Goal: Information Seeking & Learning: Learn about a topic

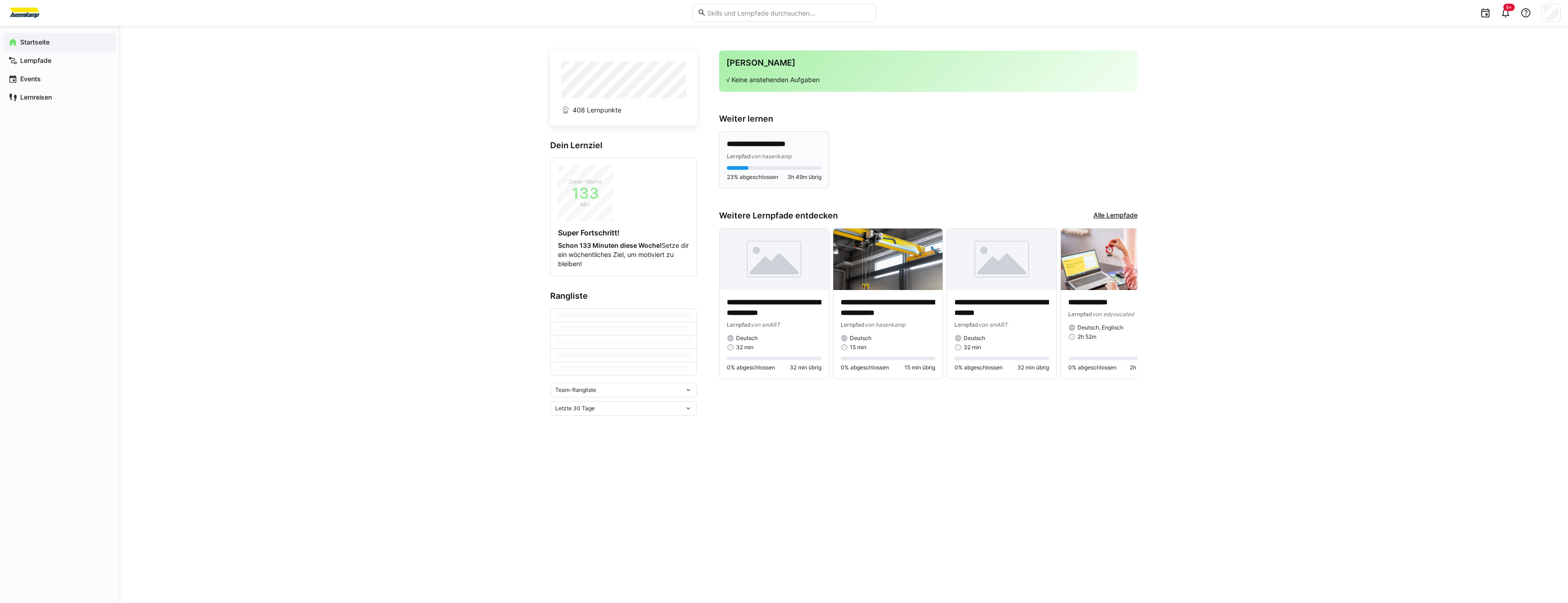
click at [784, 150] on div "**********" at bounding box center [774, 149] width 95 height 21
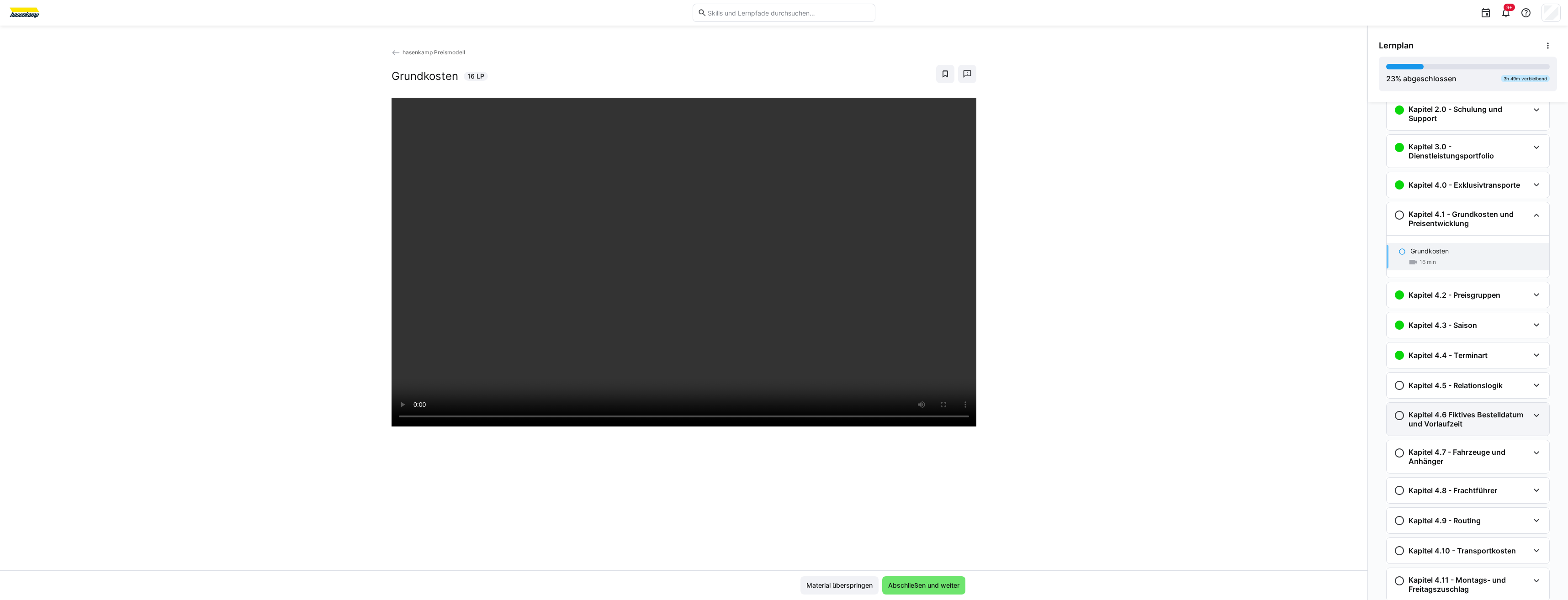
scroll to position [13, 0]
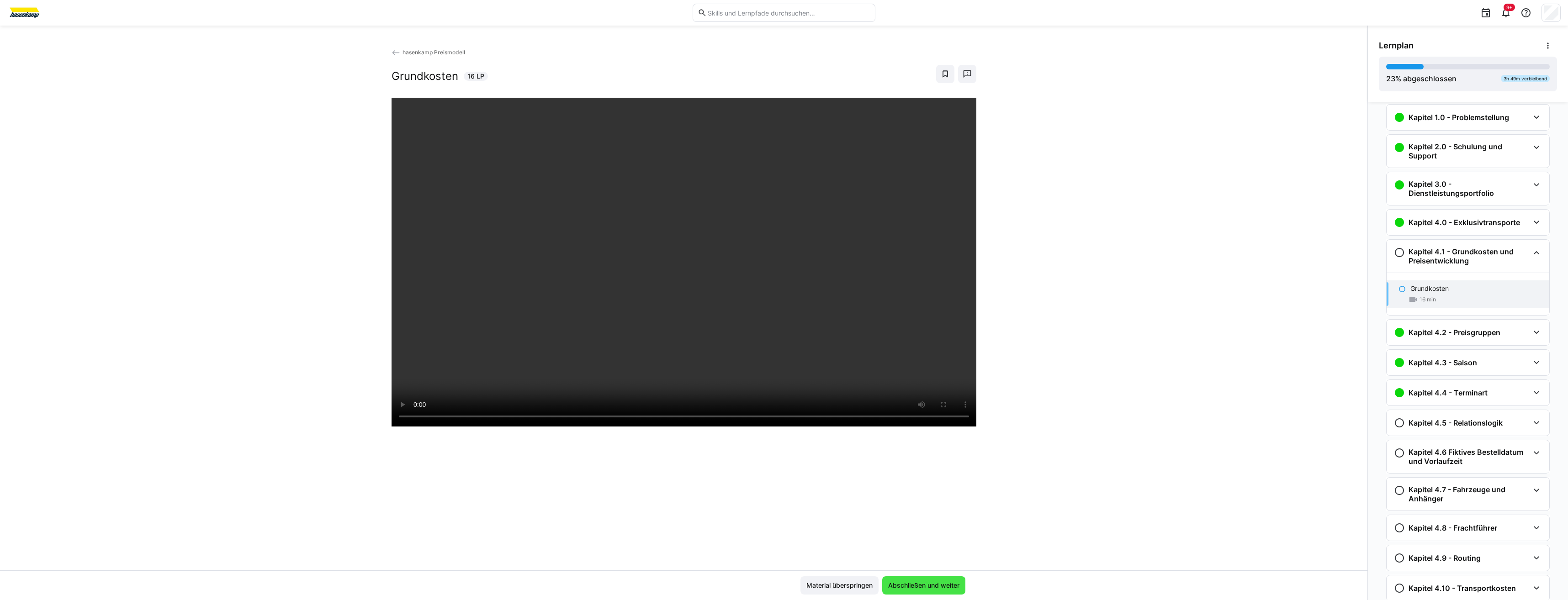
click at [781, 278] on span "Abschließen und weiter" at bounding box center [924, 585] width 74 height 9
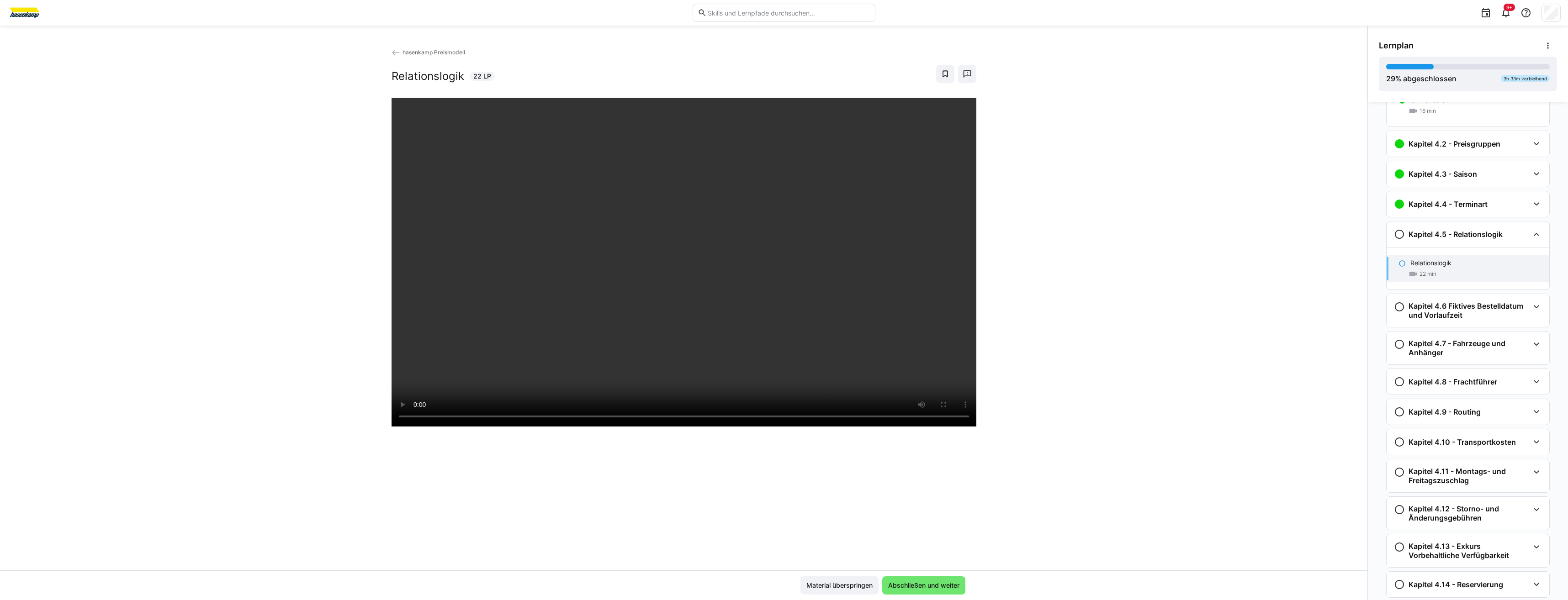
scroll to position [183, 0]
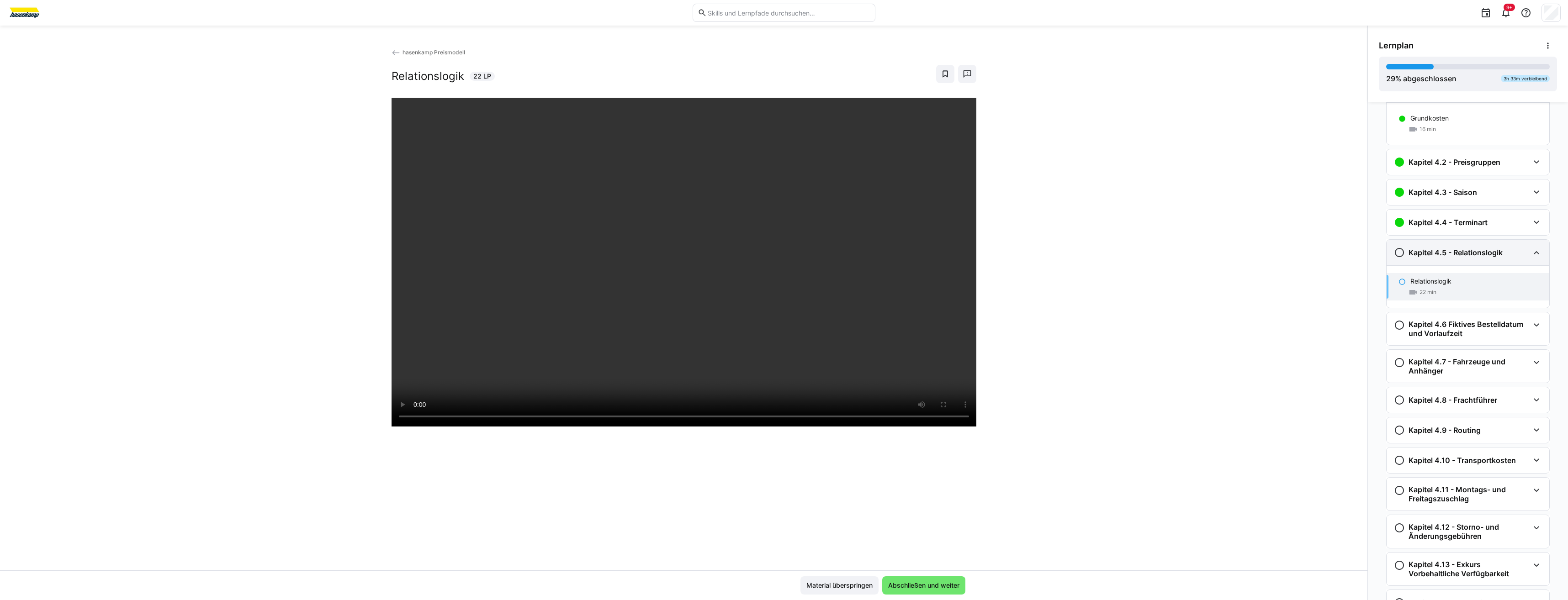
click at [781, 250] on h3 "Kapitel 4.5 - Relationslogik" at bounding box center [1455, 253] width 94 height 9
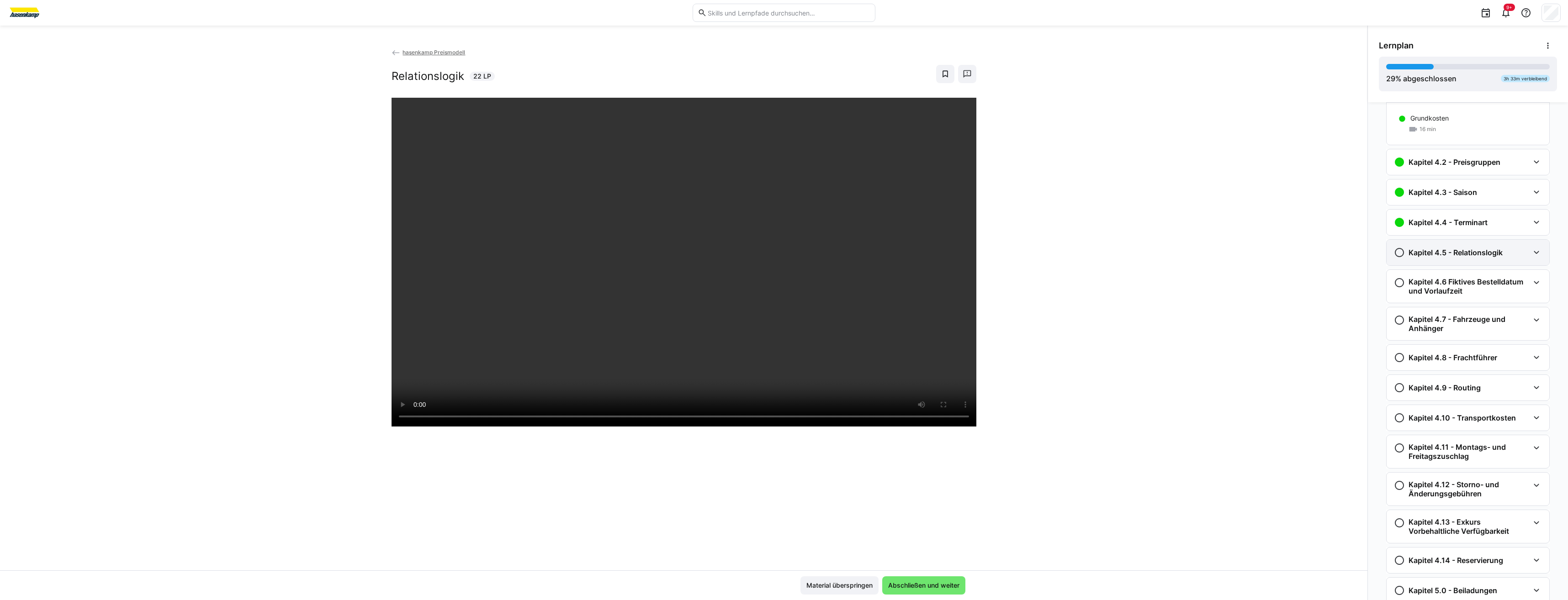
click at [781, 250] on h3 "Kapitel 4.5 - Relationslogik" at bounding box center [1455, 253] width 94 height 9
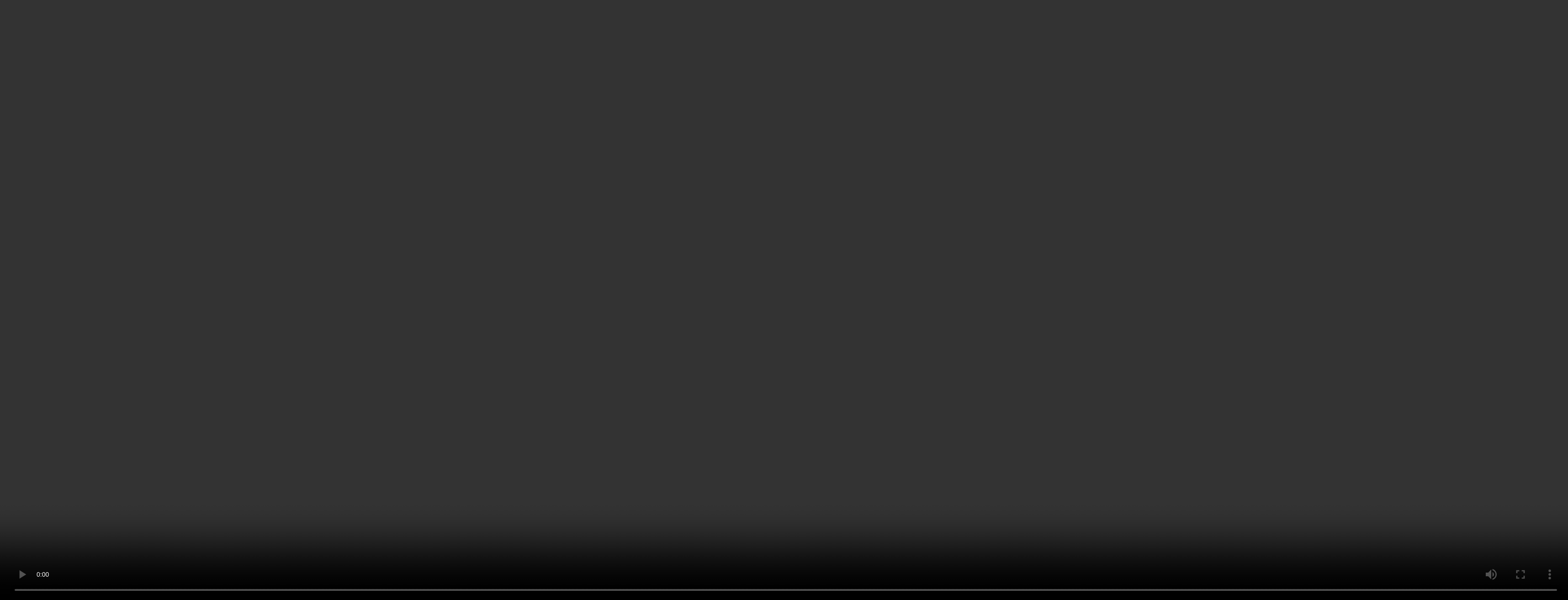
scroll to position [537, 0]
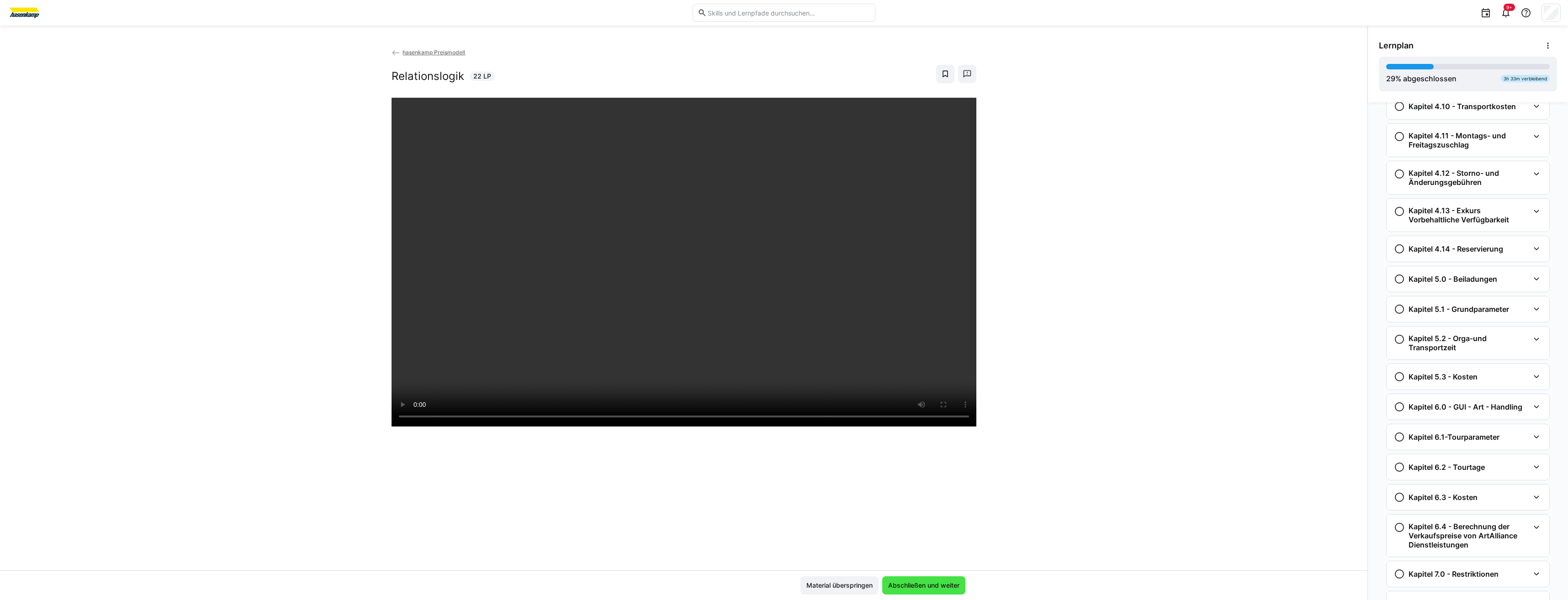
click at [781, 278] on span "Abschließen und weiter" at bounding box center [923, 585] width 83 height 18
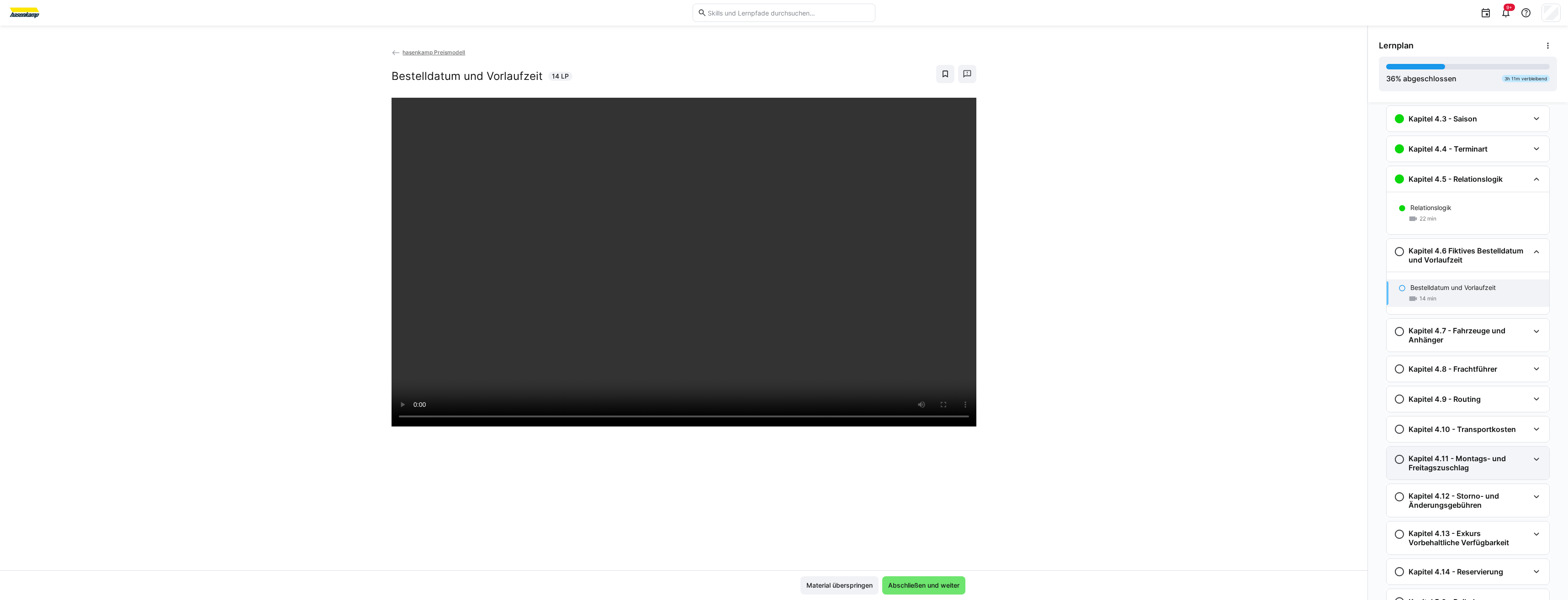
scroll to position [256, 0]
click at [781, 278] on span "Abschließen und weiter" at bounding box center [923, 585] width 83 height 18
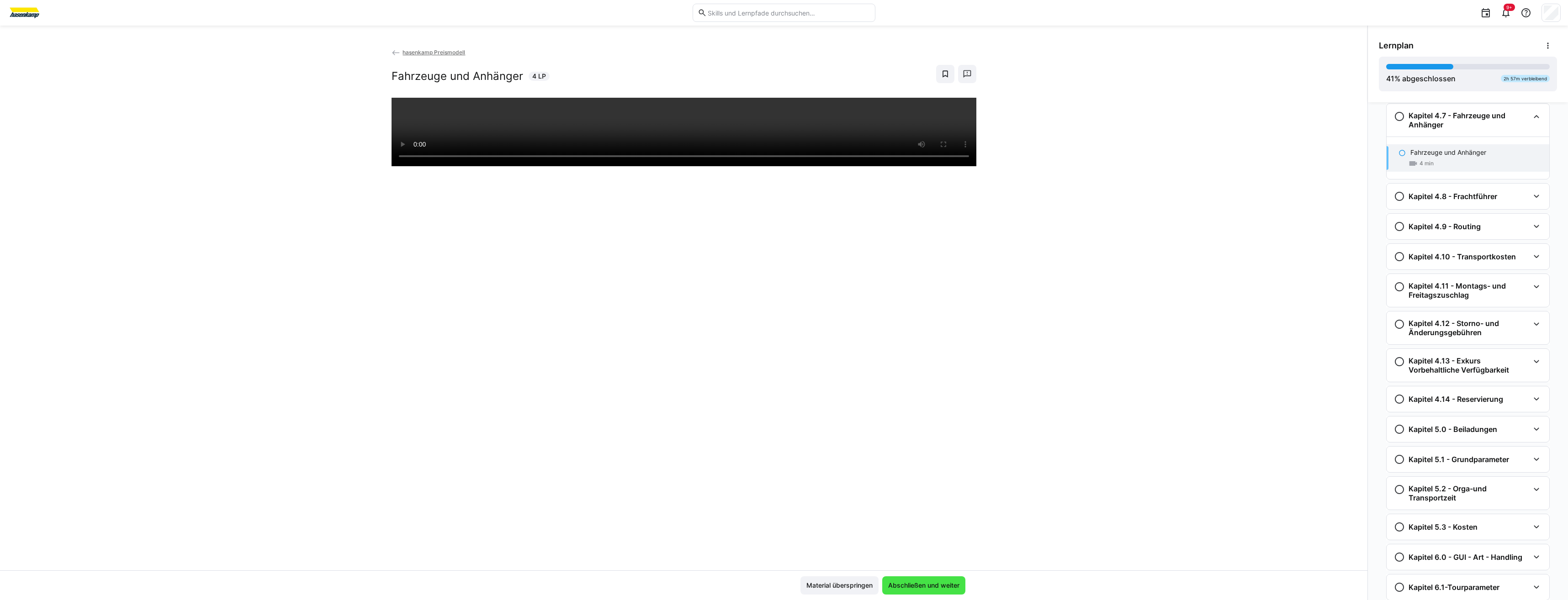
scroll to position [473, 0]
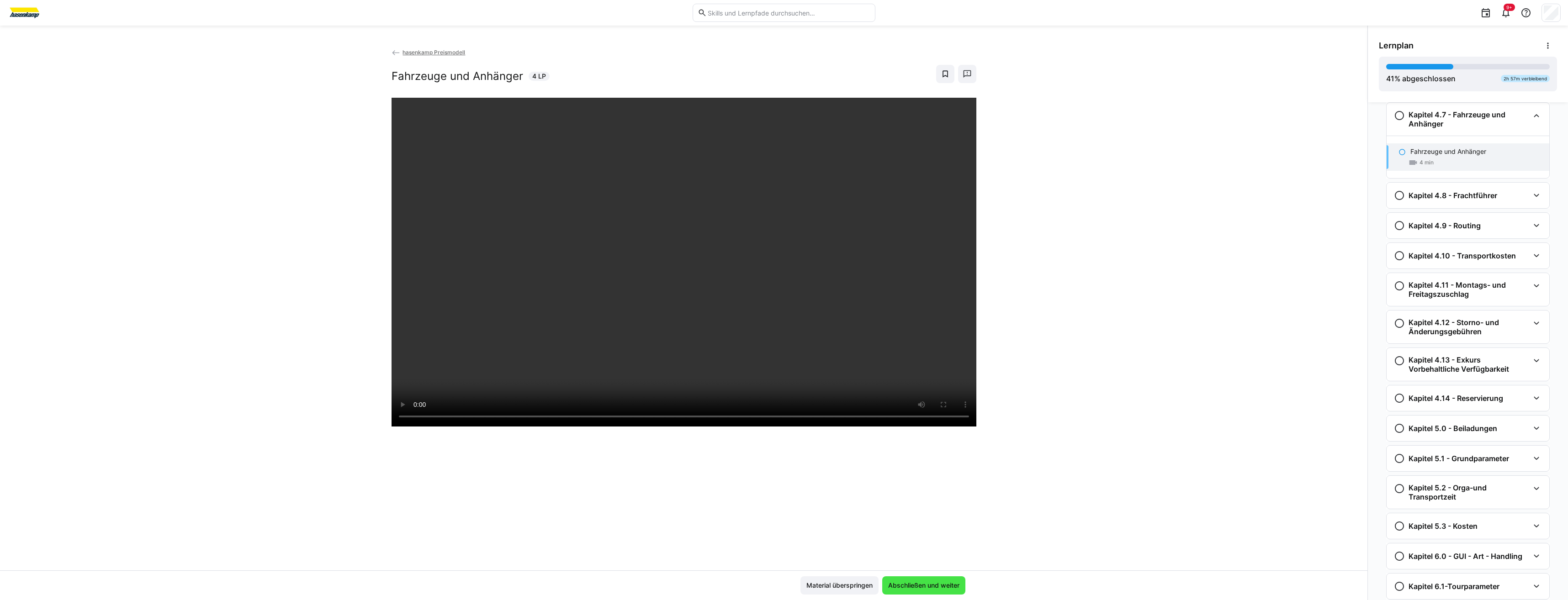
click at [781, 278] on span "Abschließen und weiter" at bounding box center [924, 585] width 74 height 9
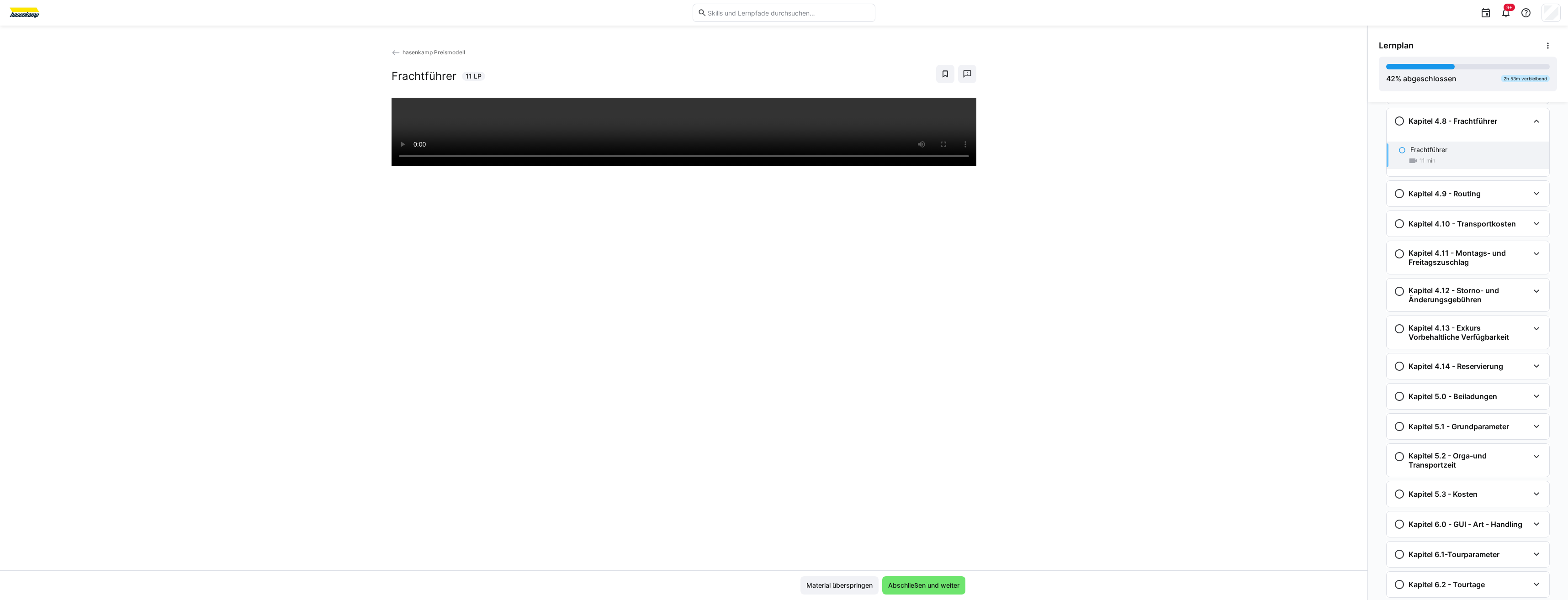
scroll to position [553, 0]
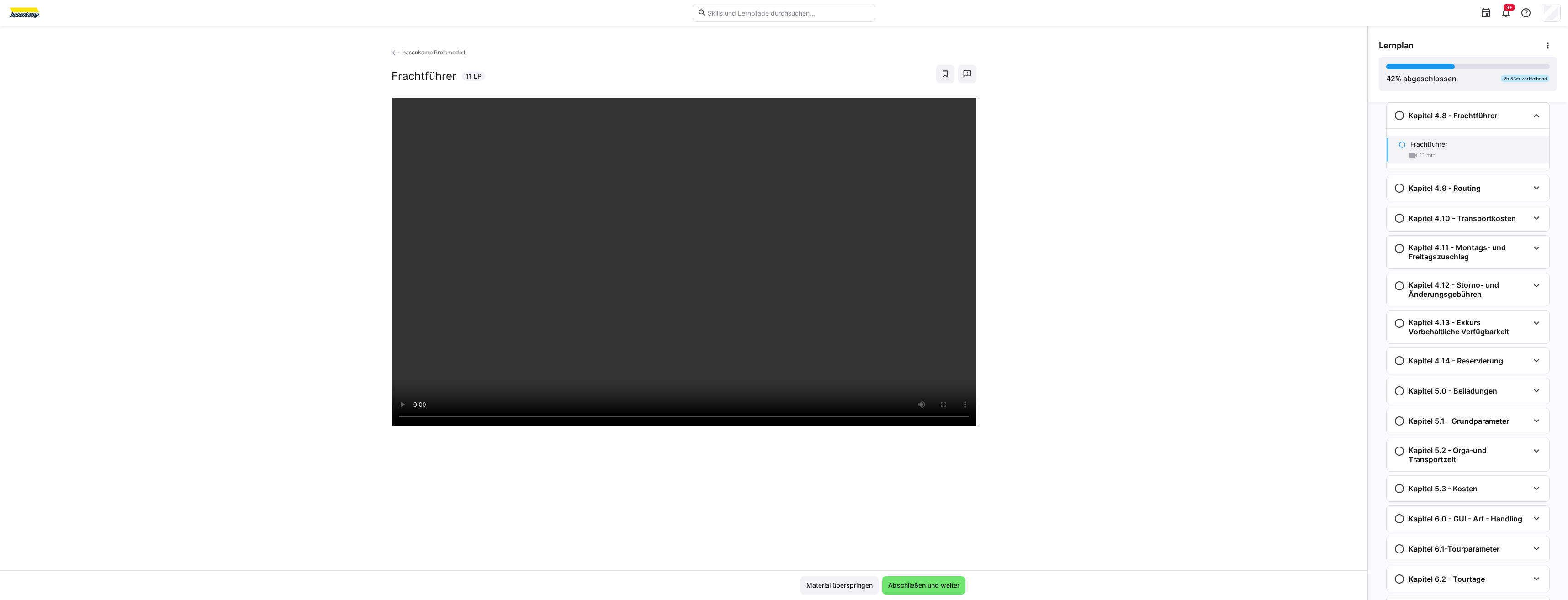
click at [781, 278] on div "hasenkamp Preismodell Frachtführer 11 LP" at bounding box center [684, 309] width 1367 height 523
click at [781, 278] on span "Abschließen und weiter" at bounding box center [924, 585] width 74 height 9
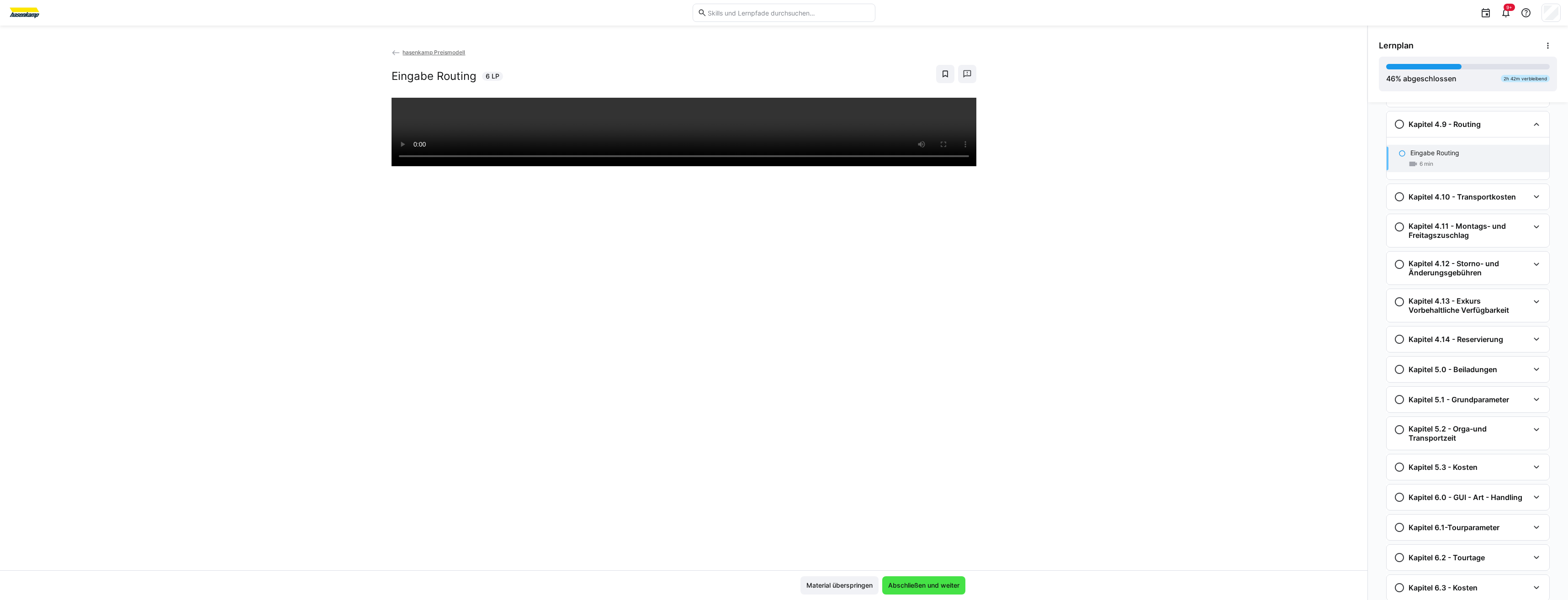
scroll to position [626, 0]
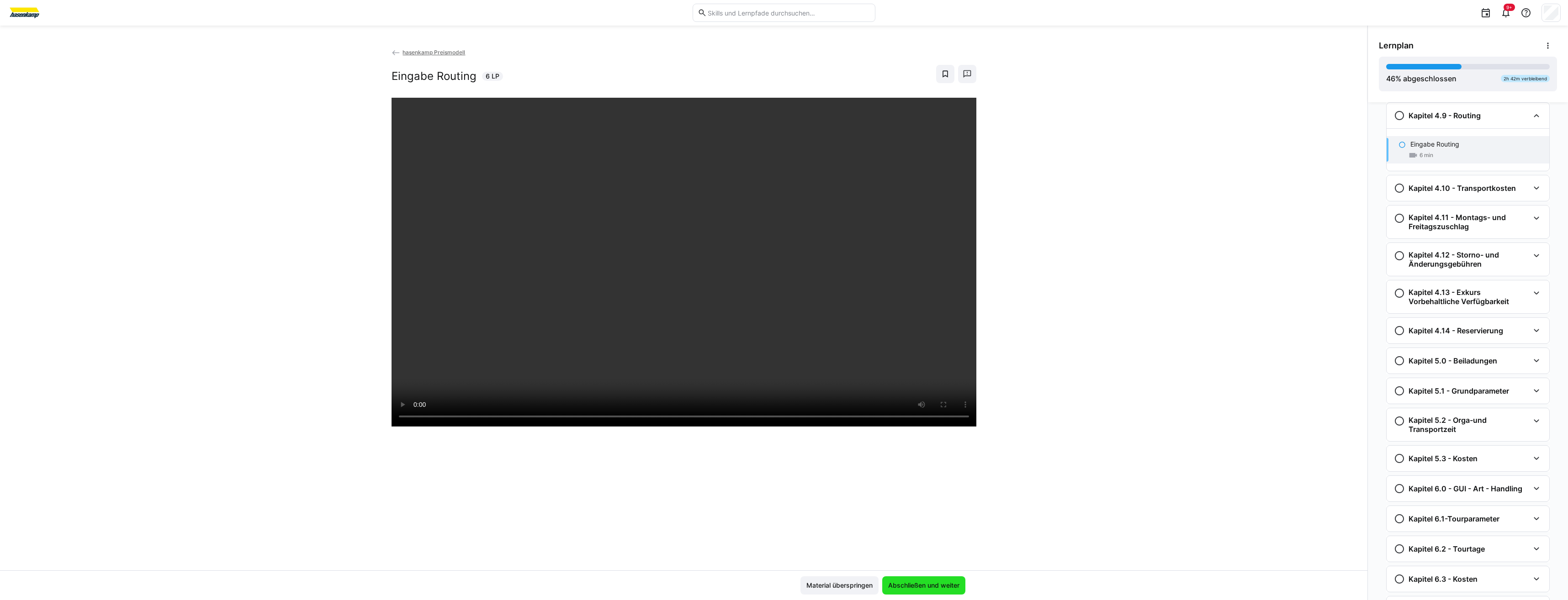
click at [781, 278] on span "Abschließen und weiter" at bounding box center [924, 585] width 74 height 9
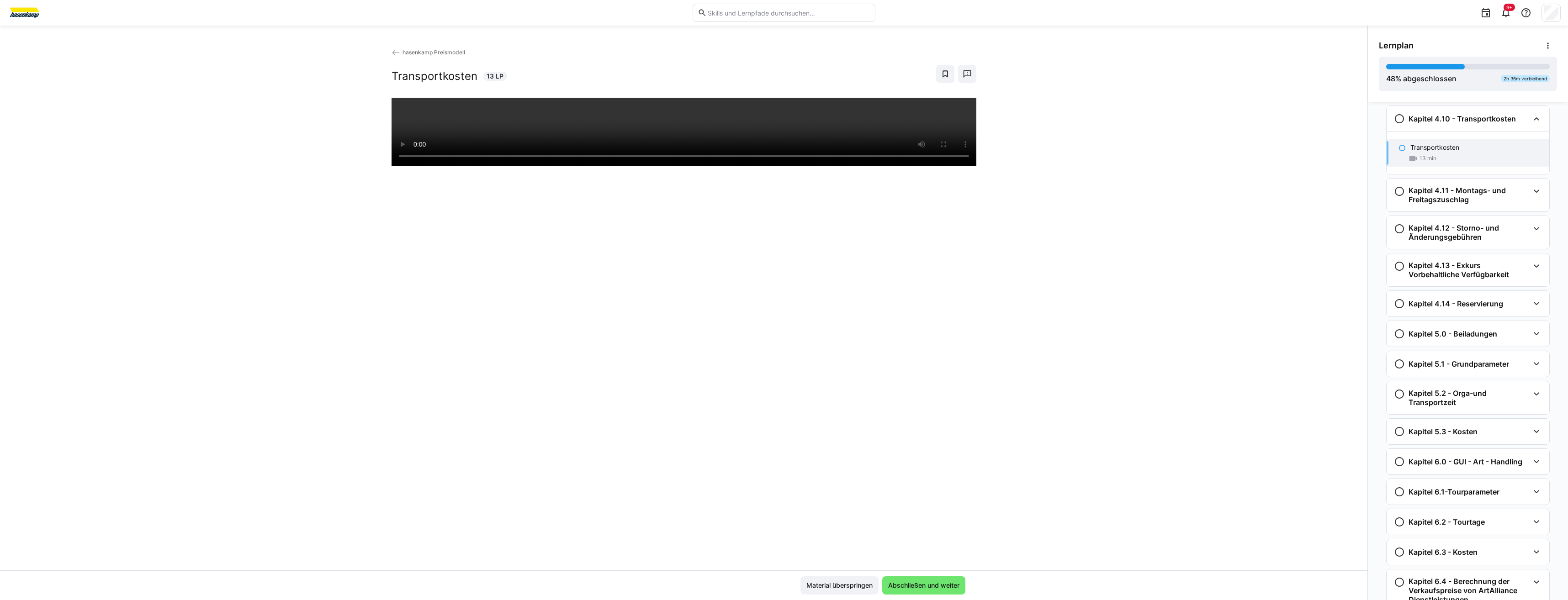
scroll to position [698, 0]
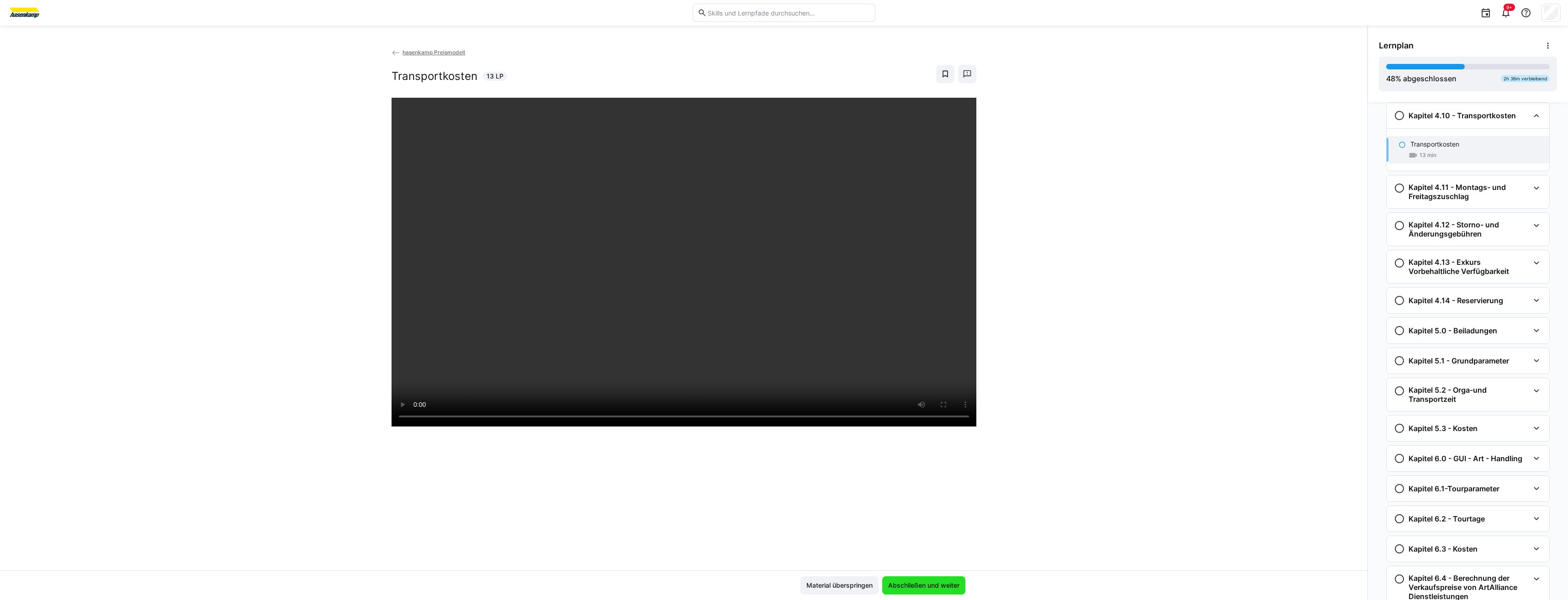
click at [781, 278] on span "Abschließen und weiter" at bounding box center [924, 585] width 74 height 9
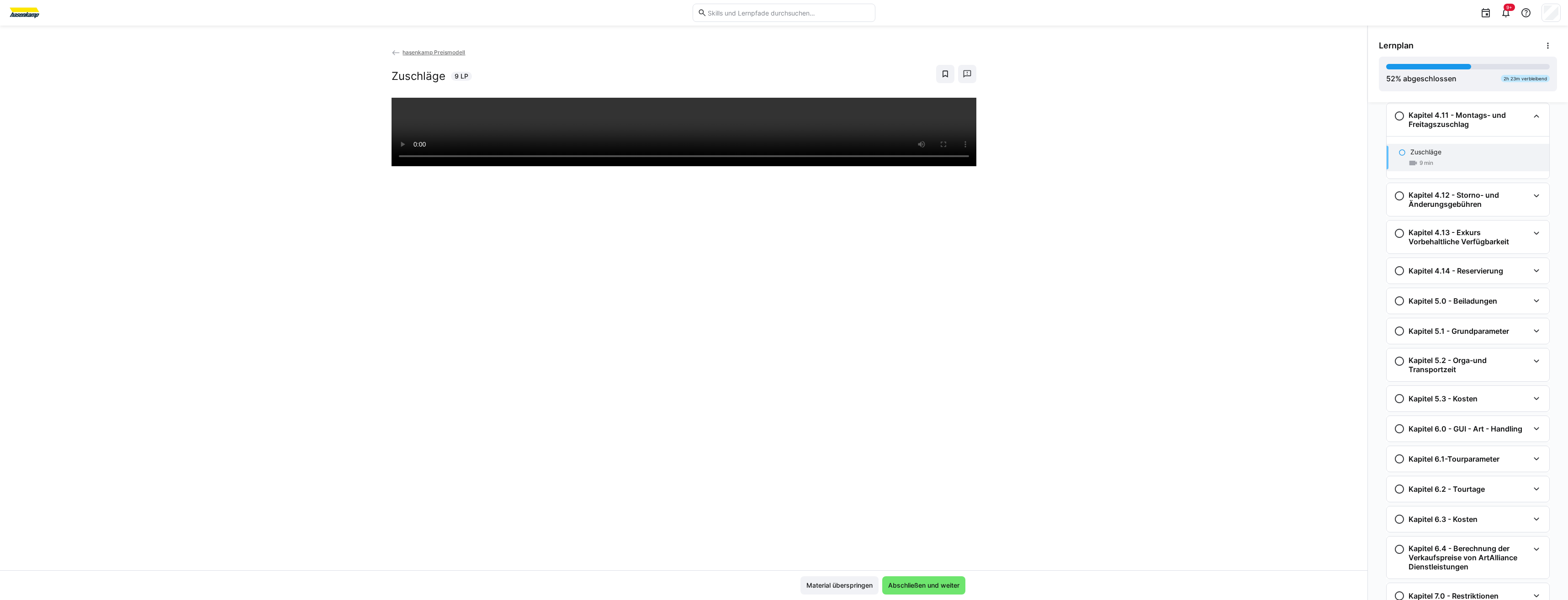
scroll to position [770, 0]
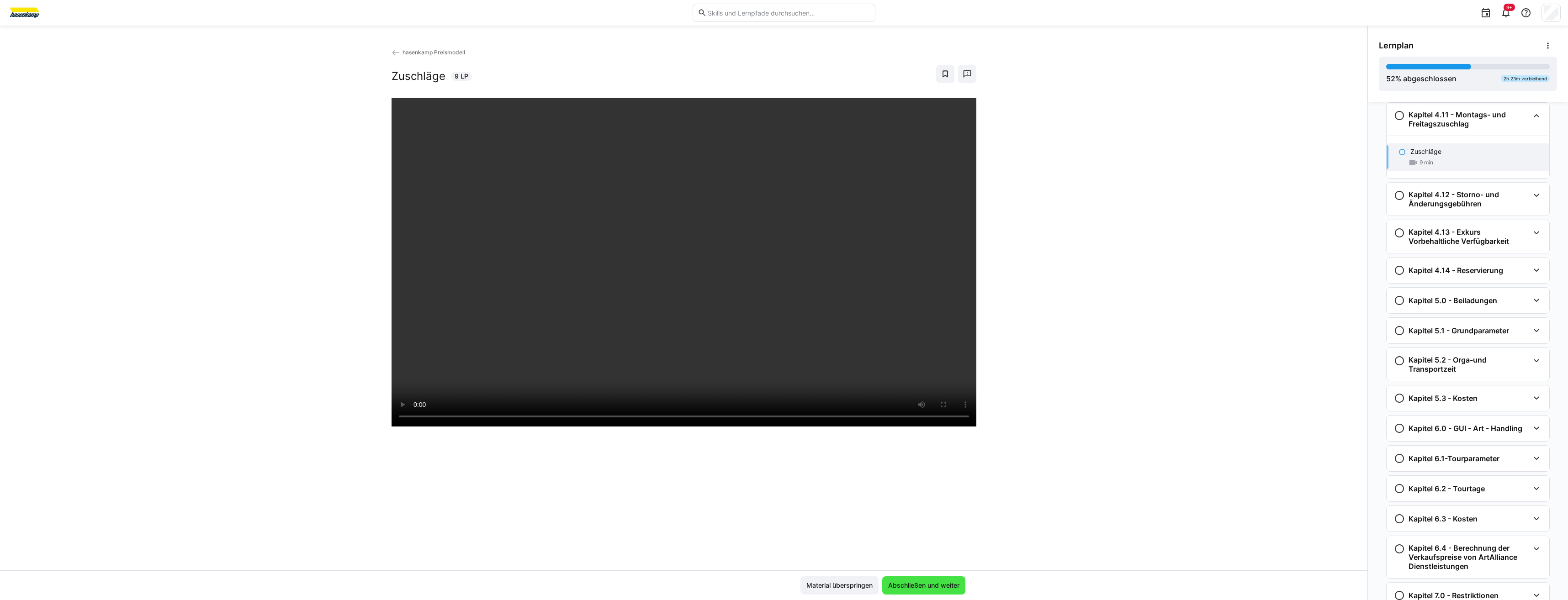
click at [781, 278] on span "Abschließen und weiter" at bounding box center [923, 585] width 83 height 18
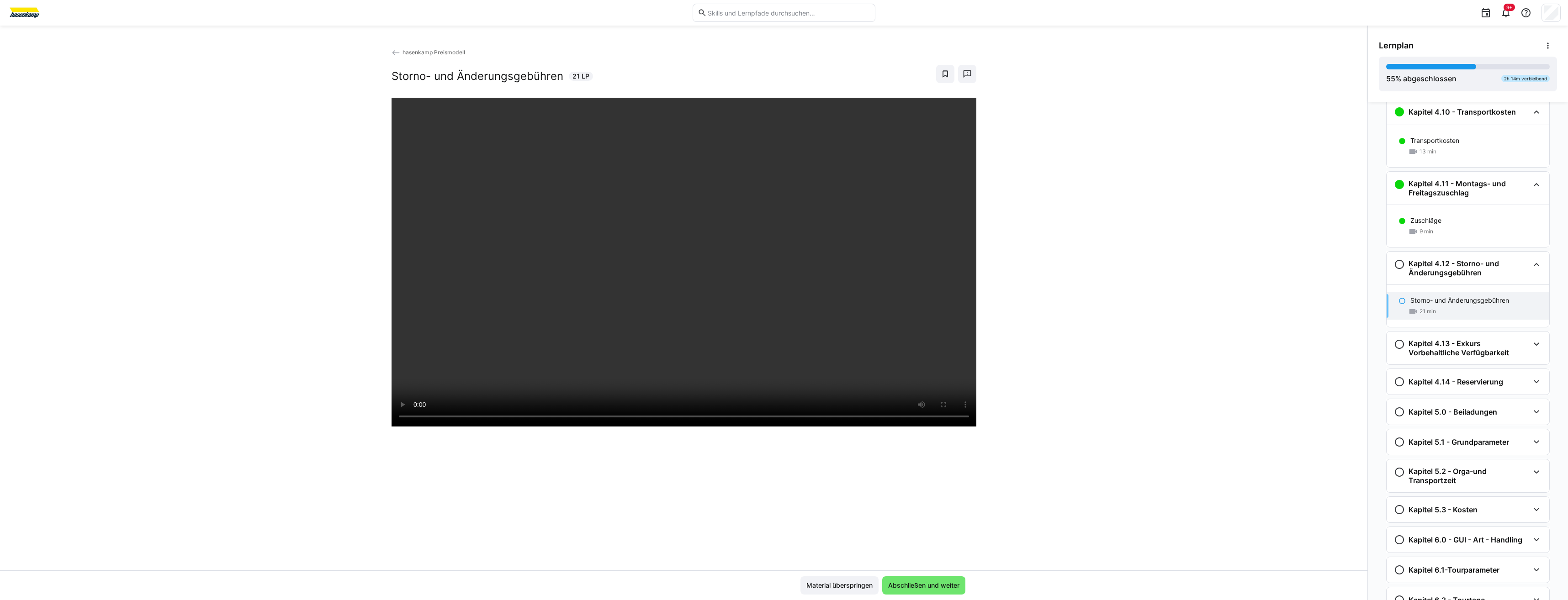
scroll to position [700, 0]
click at [781, 278] on span "Abschließen und weiter" at bounding box center [924, 585] width 74 height 9
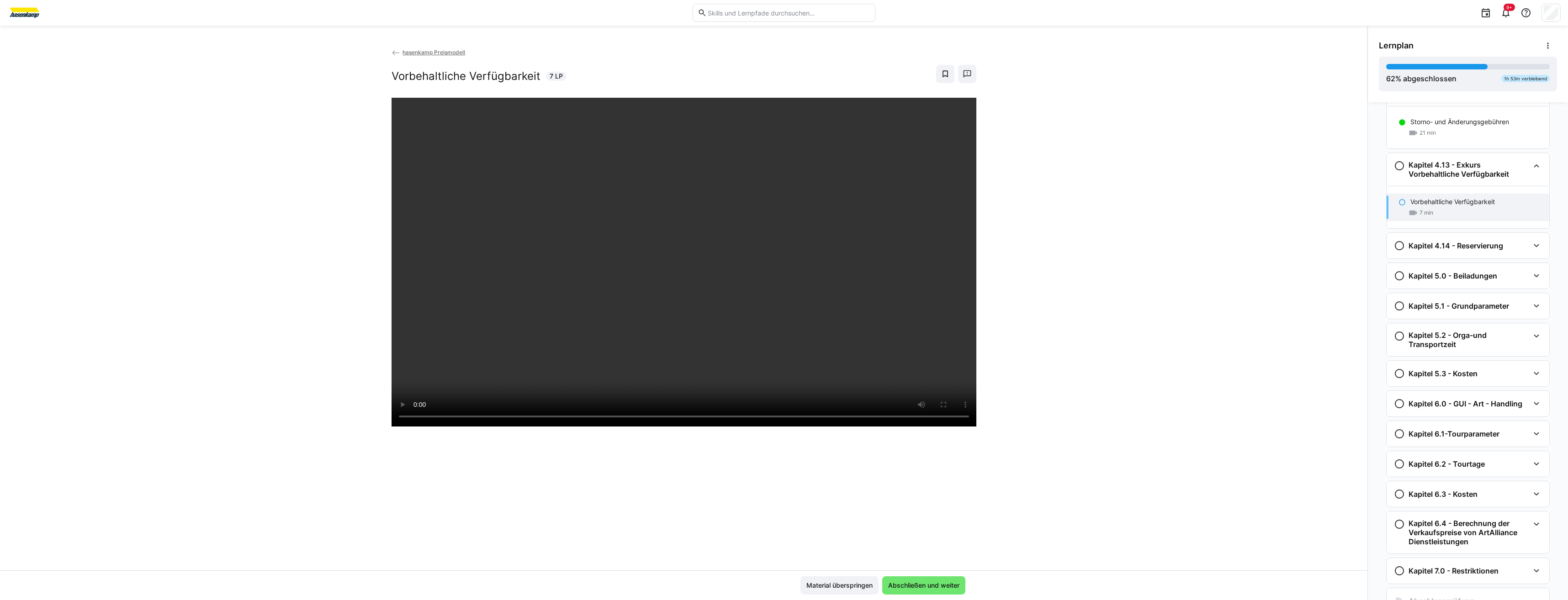
scroll to position [865, 0]
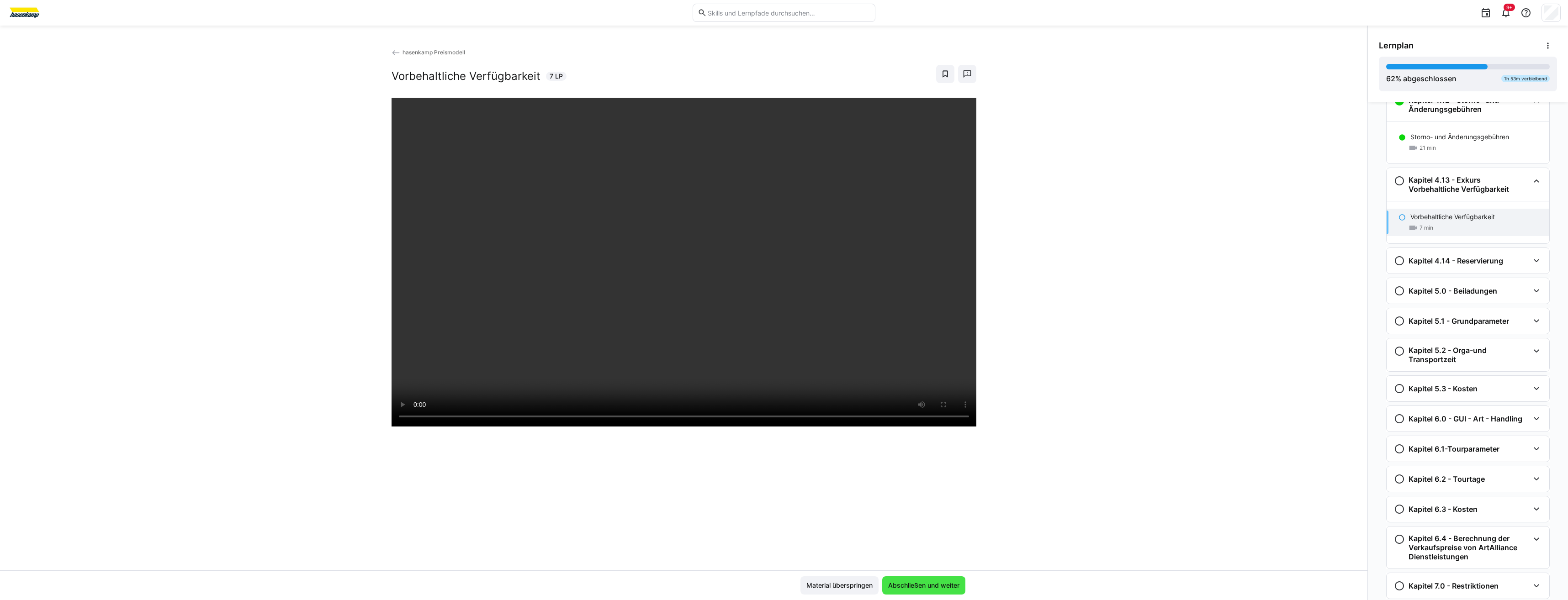
click at [781, 278] on span "Abschließen und weiter" at bounding box center [924, 585] width 74 height 9
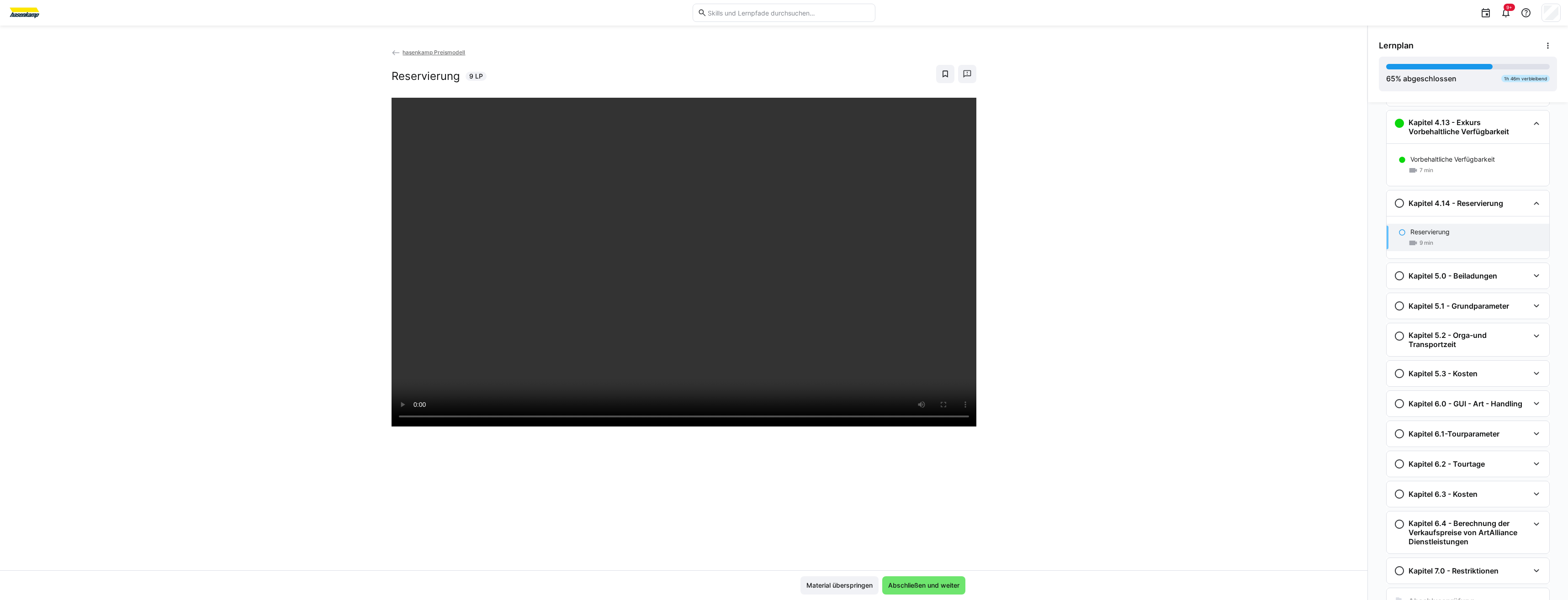
scroll to position [907, 0]
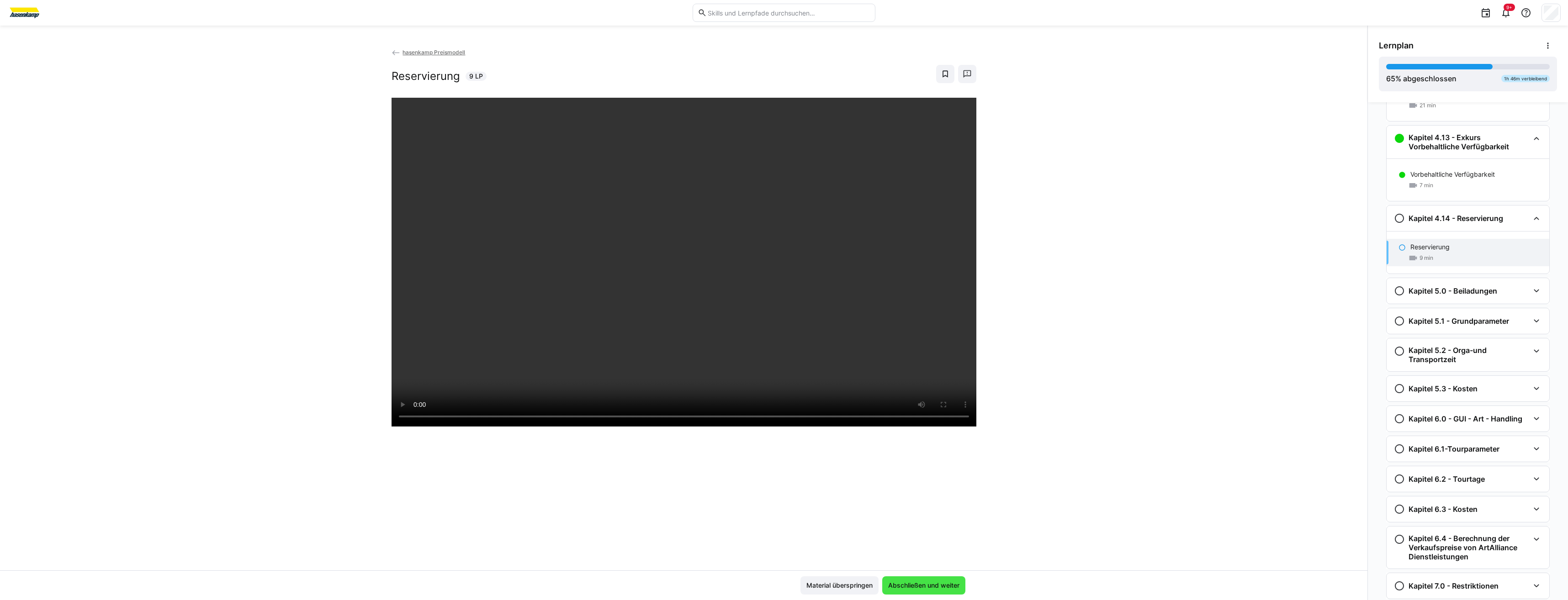
click at [781, 278] on span "Abschließen und weiter" at bounding box center [924, 585] width 74 height 9
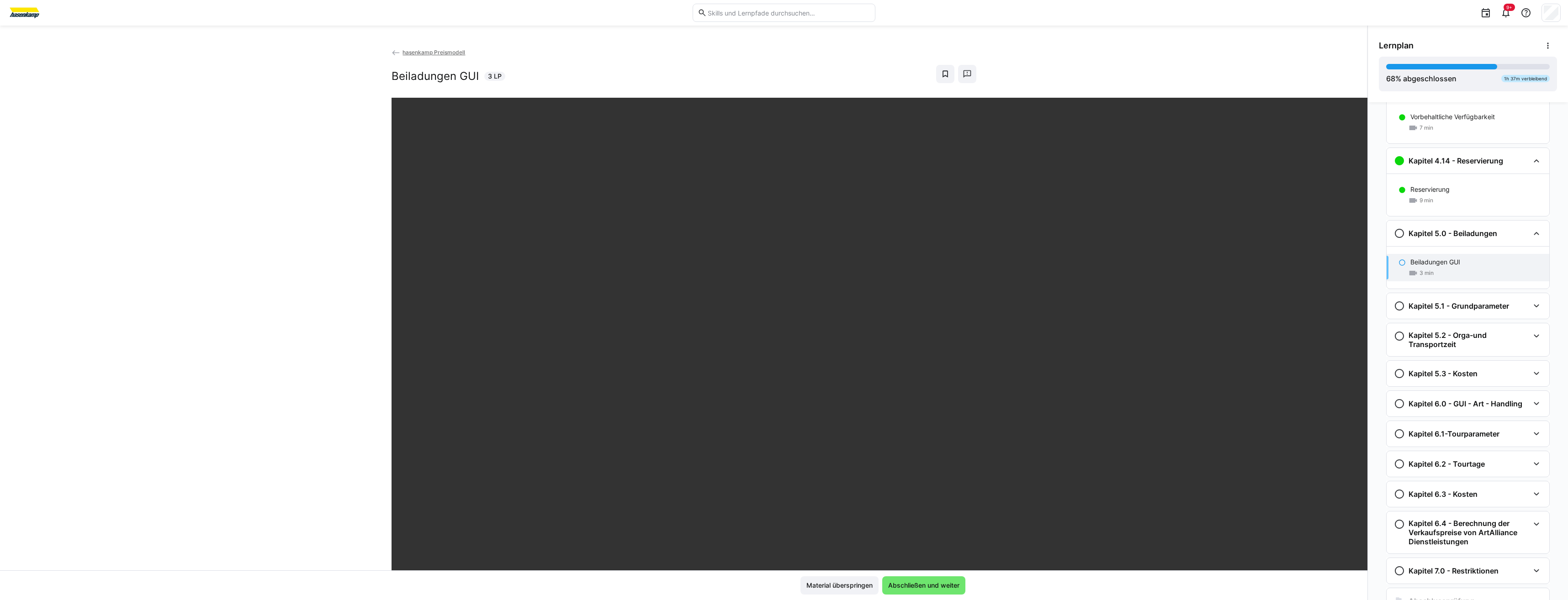
scroll to position [950, 0]
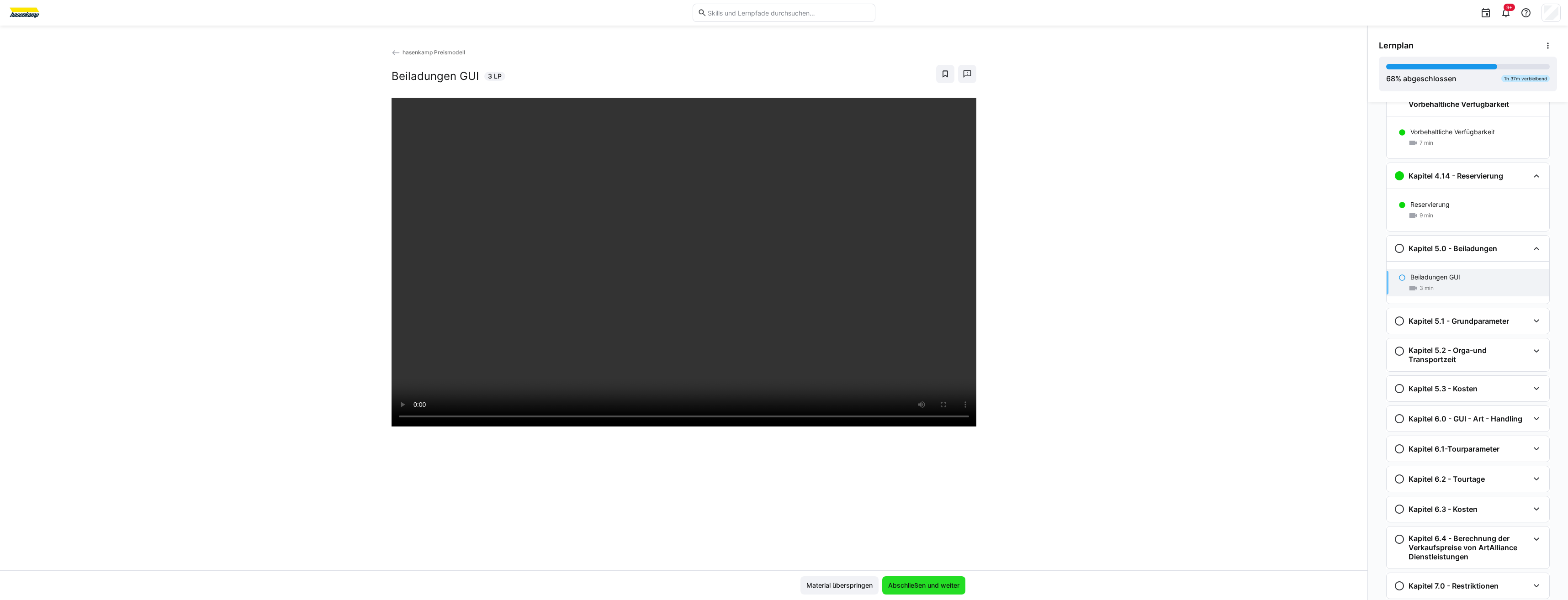
click at [781, 278] on span "Abschließen und weiter" at bounding box center [924, 585] width 74 height 9
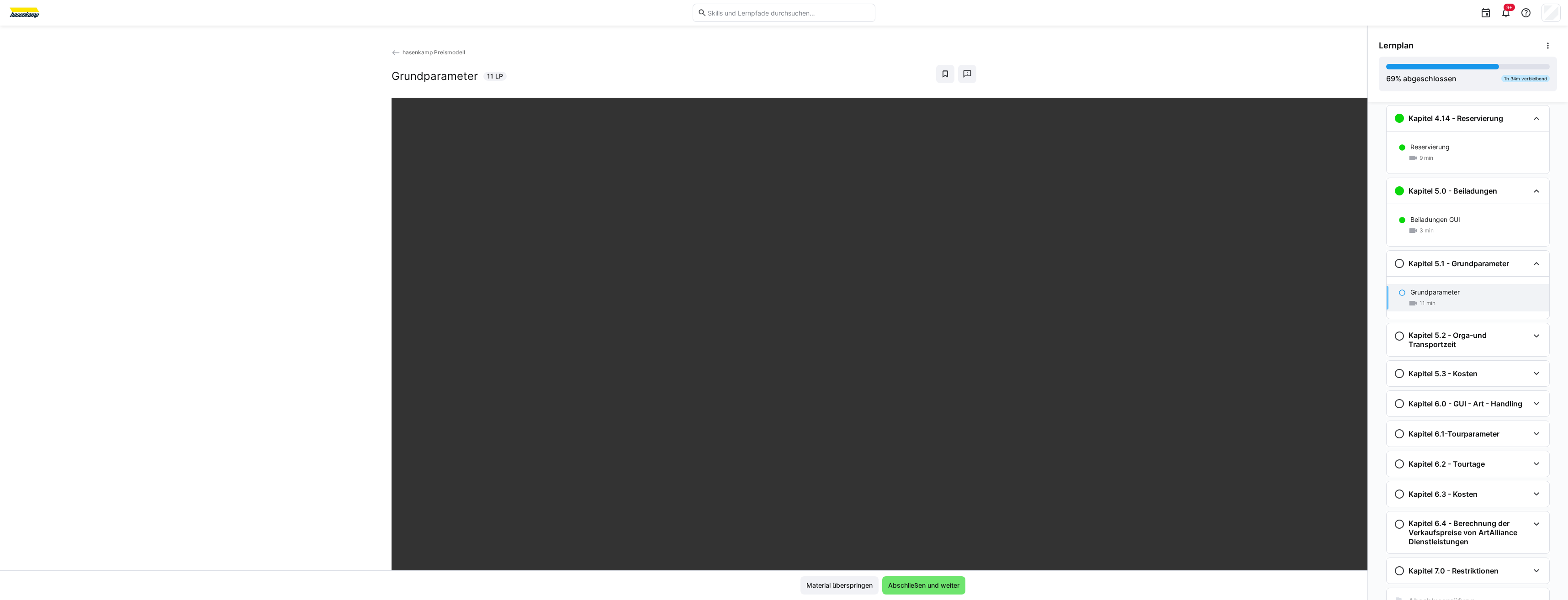
scroll to position [992, 0]
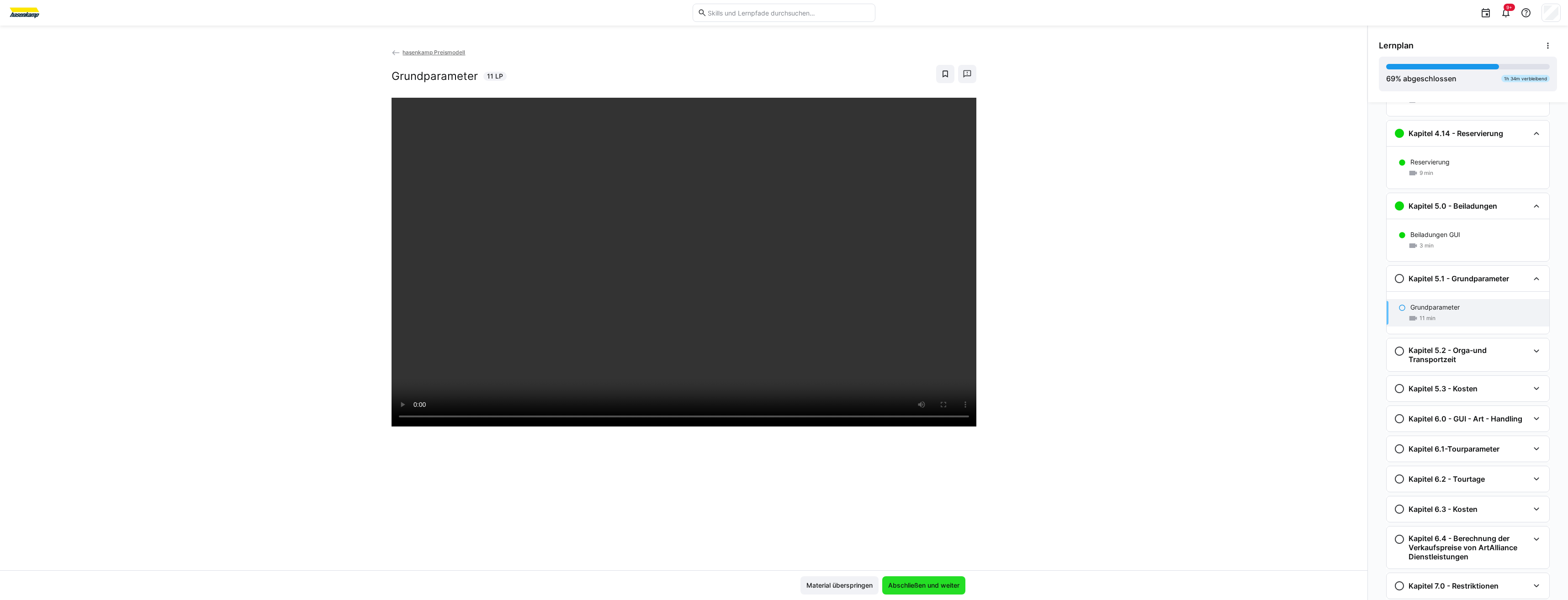
click at [781, 278] on span "Abschließen und weiter" at bounding box center [923, 585] width 83 height 18
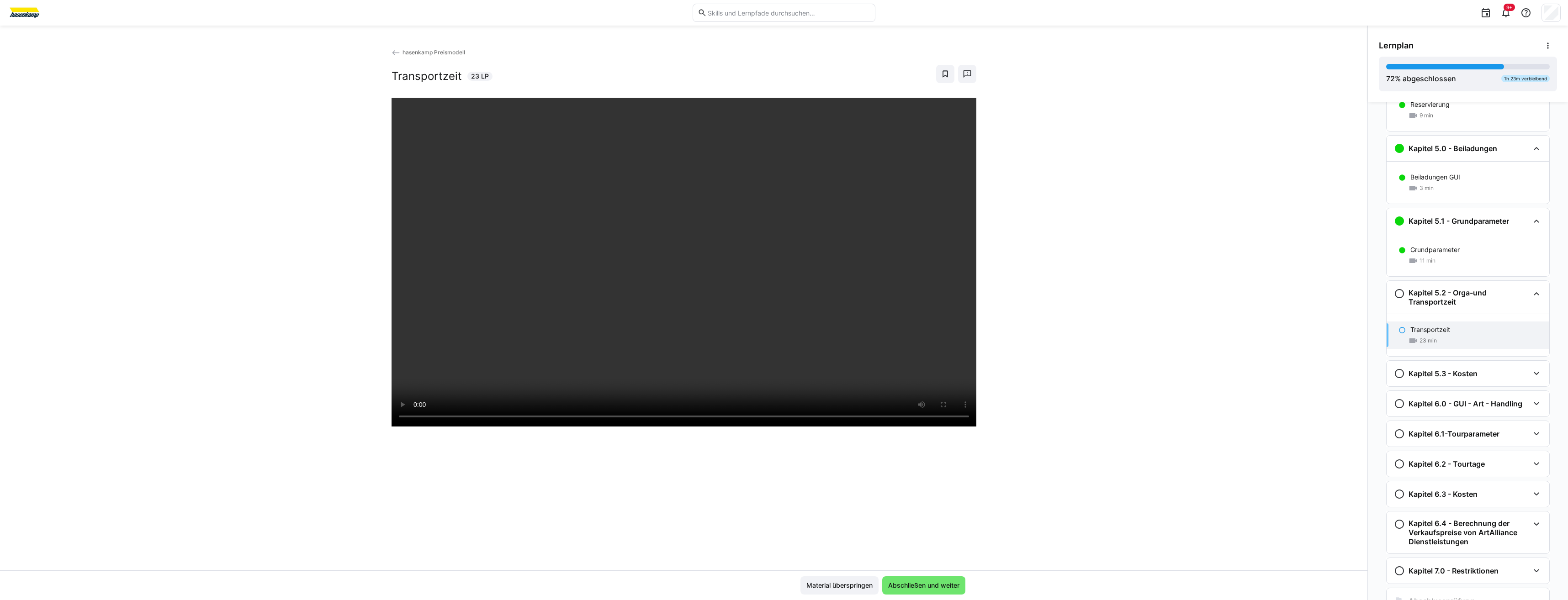
scroll to position [1035, 0]
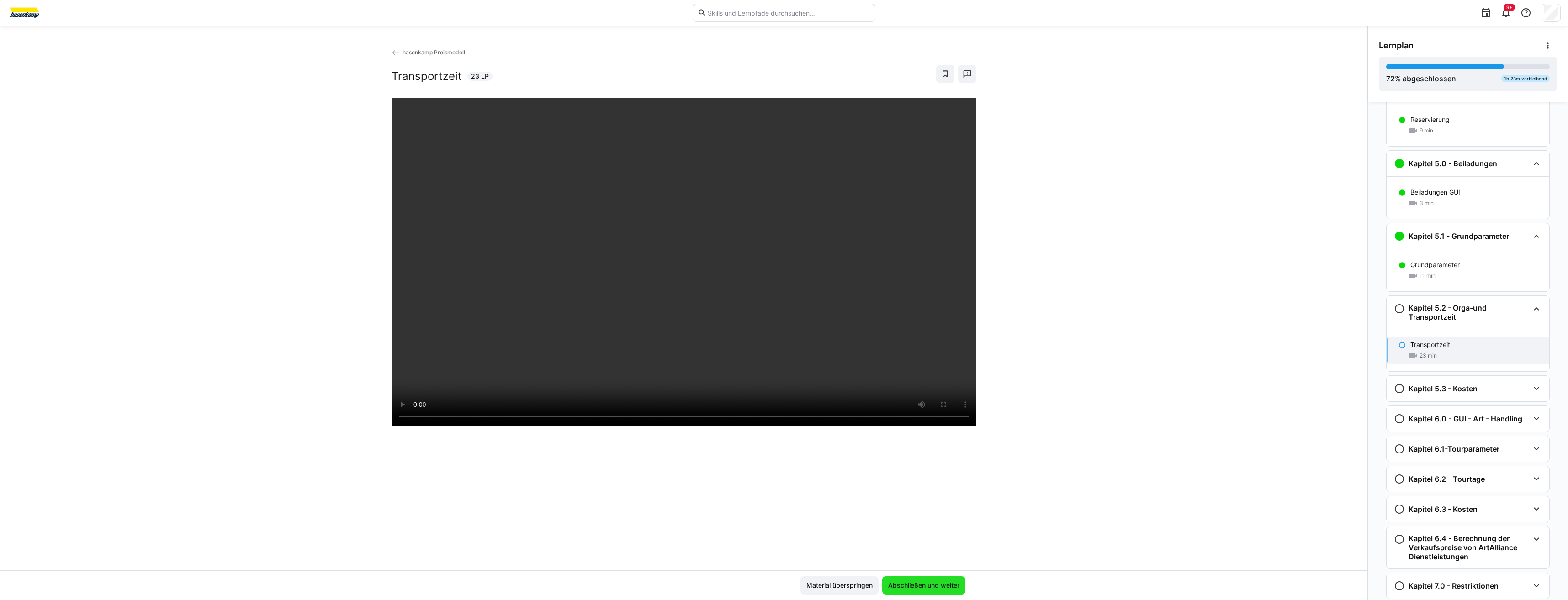
click at [781, 278] on span "Abschließen und weiter" at bounding box center [924, 585] width 74 height 9
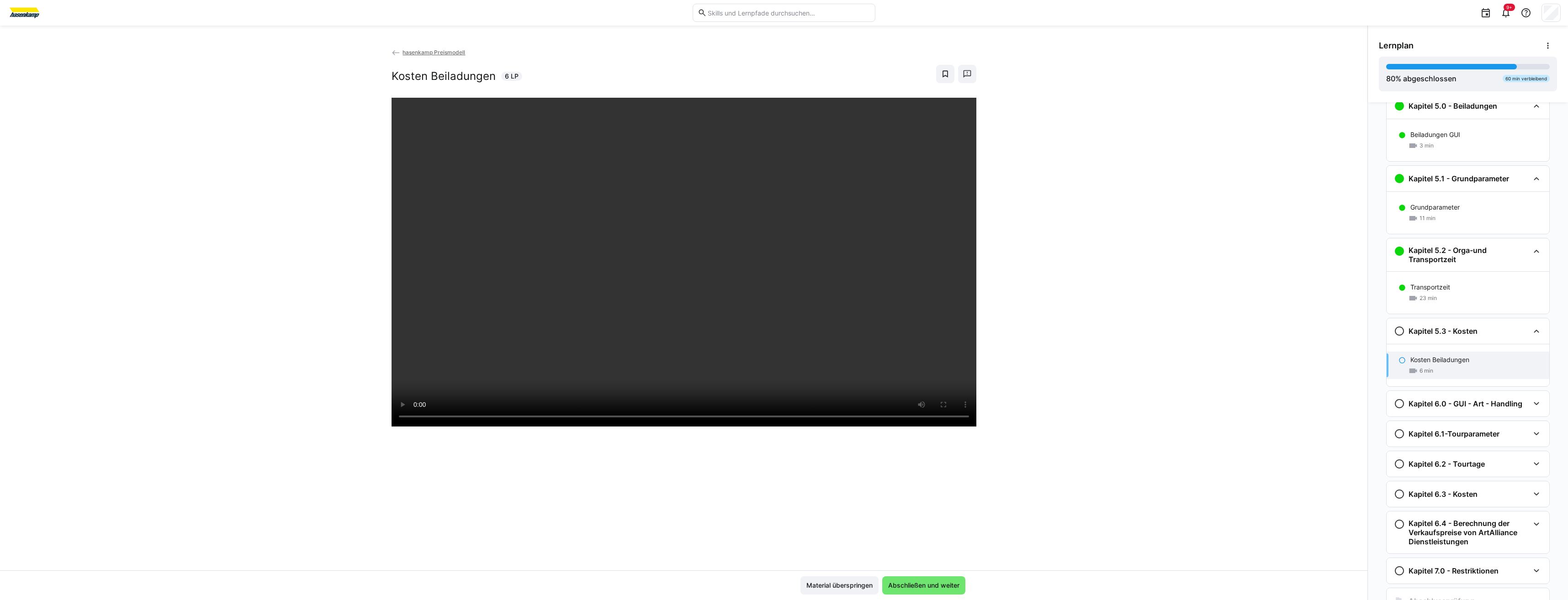
scroll to position [1078, 0]
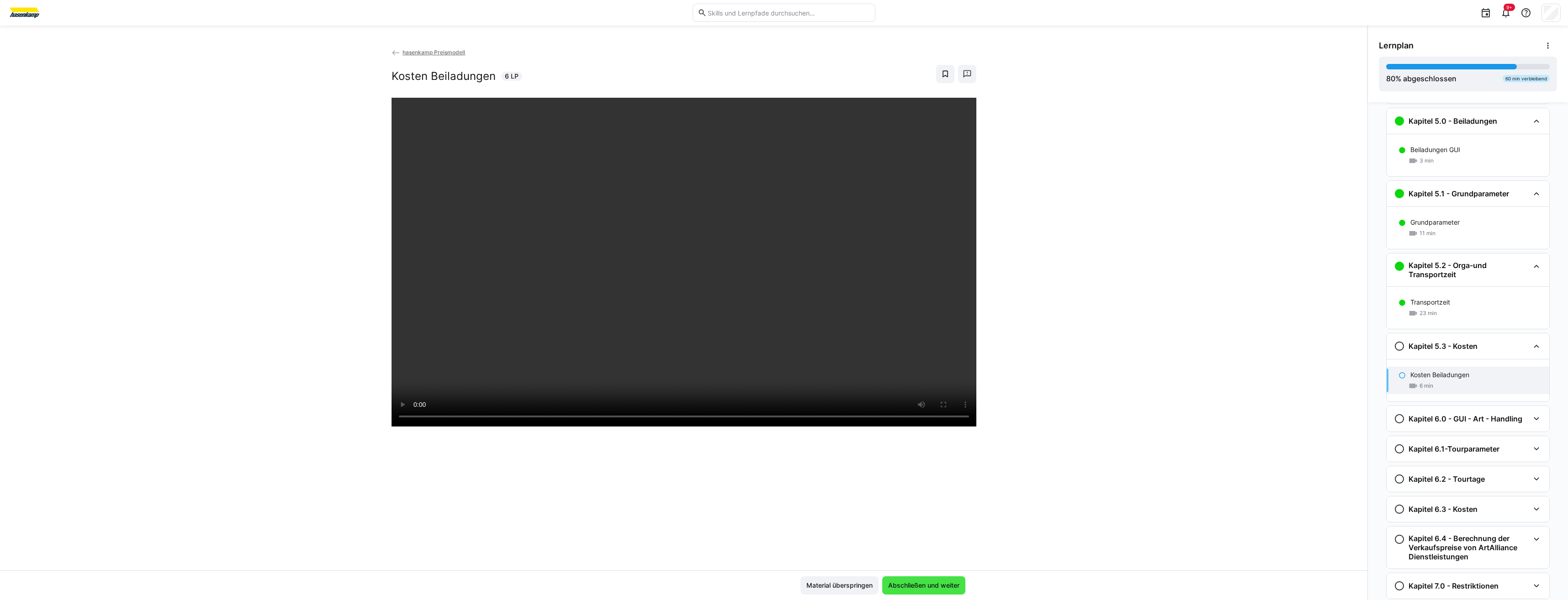
click at [781, 278] on span "Abschließen und weiter" at bounding box center [924, 585] width 74 height 9
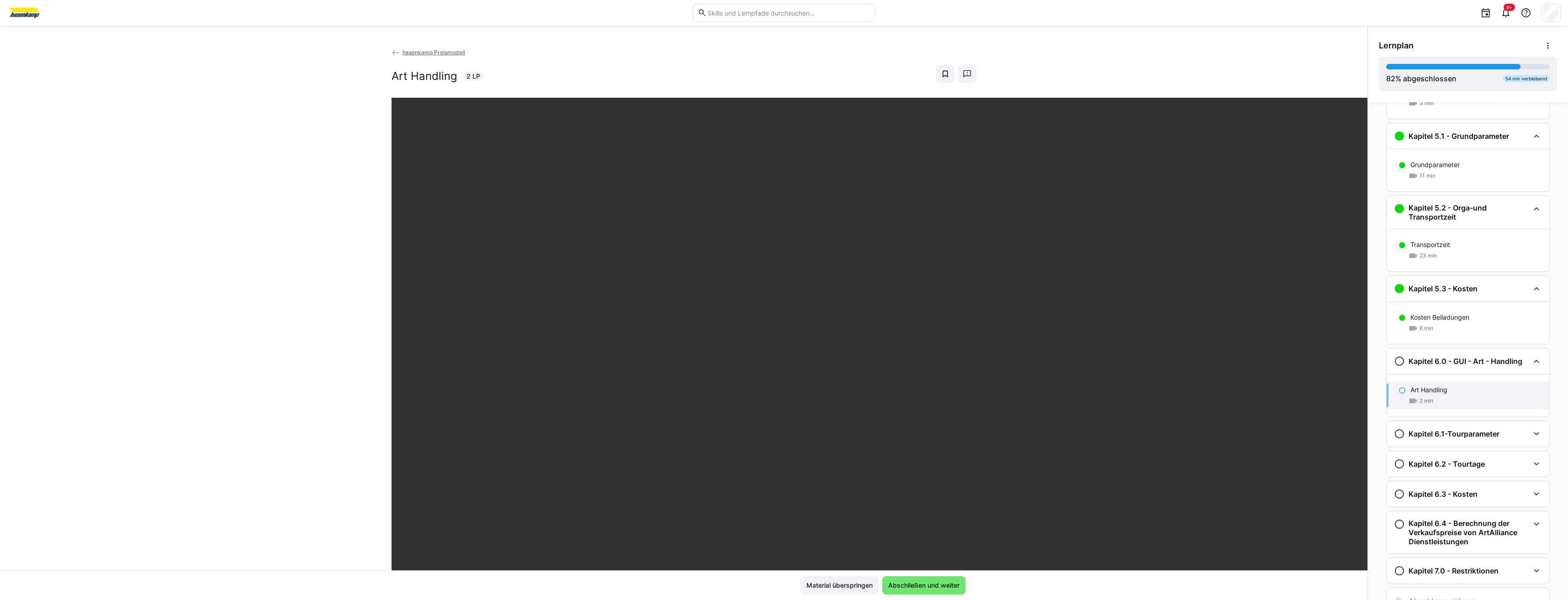
scroll to position [1120, 0]
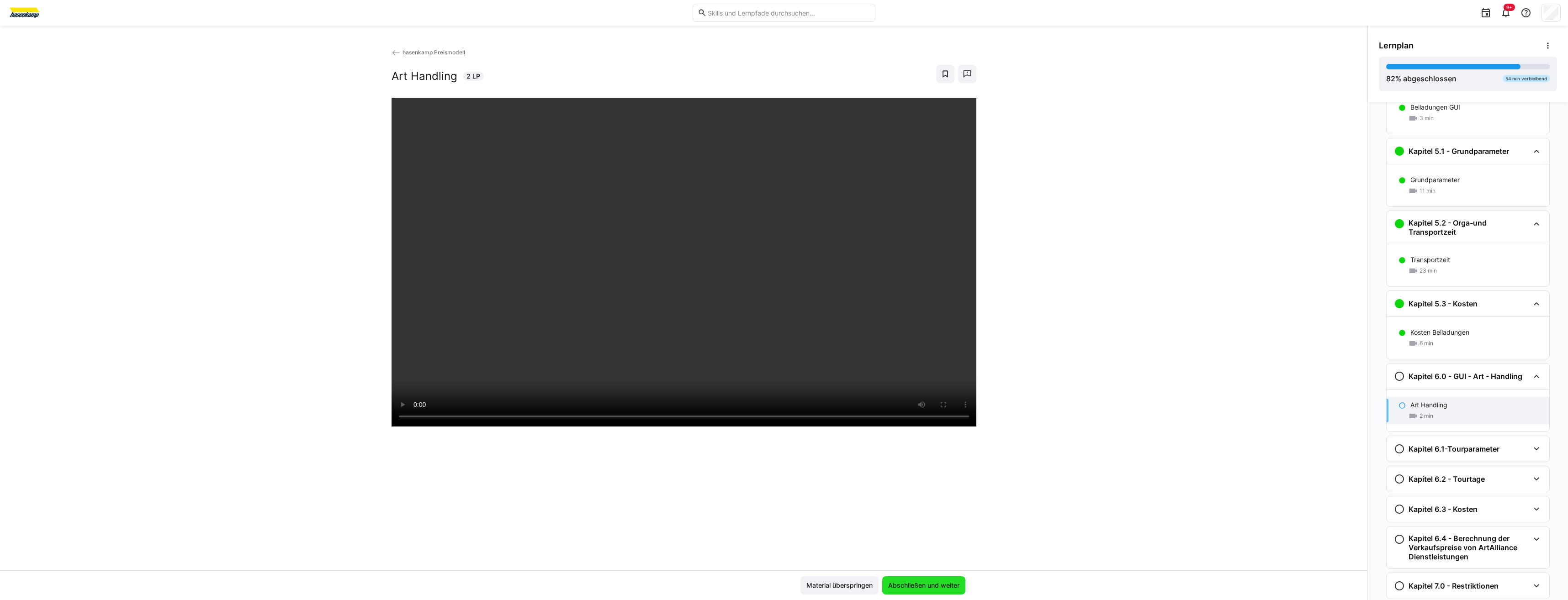
click at [781, 278] on span "Abschließen und weiter" at bounding box center [924, 585] width 74 height 9
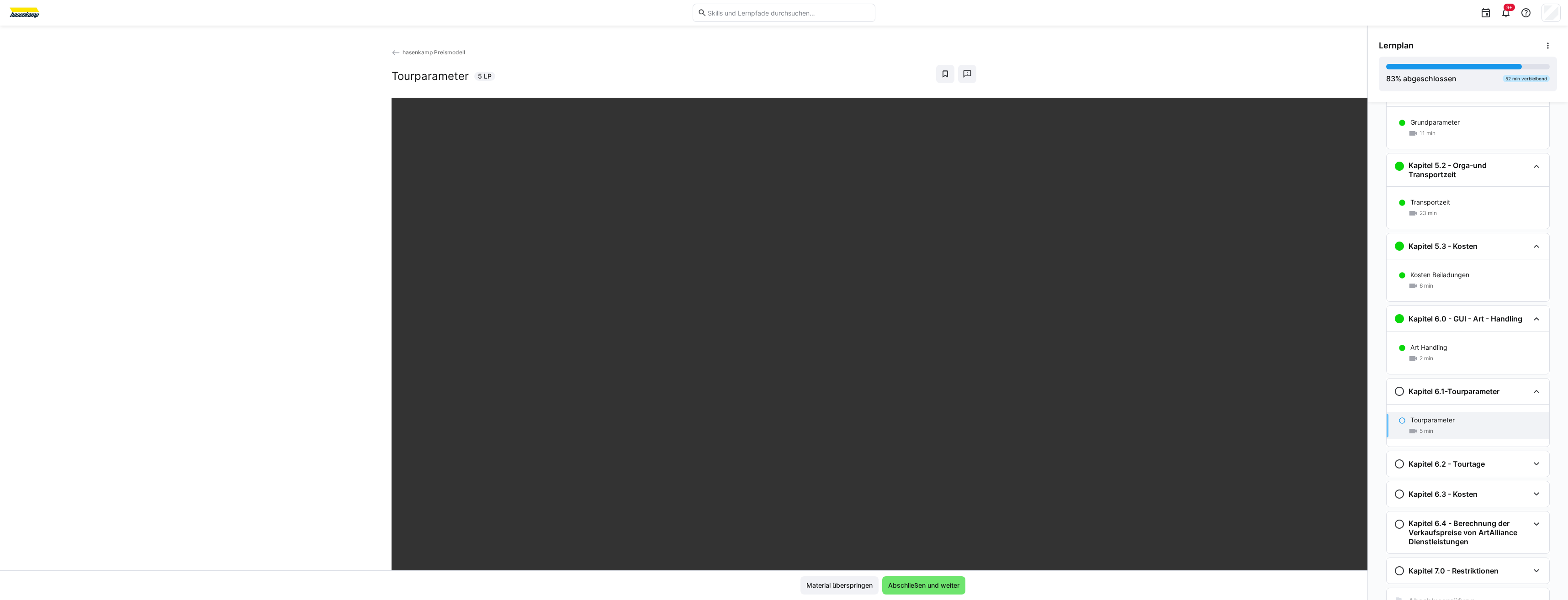
scroll to position [1162, 0]
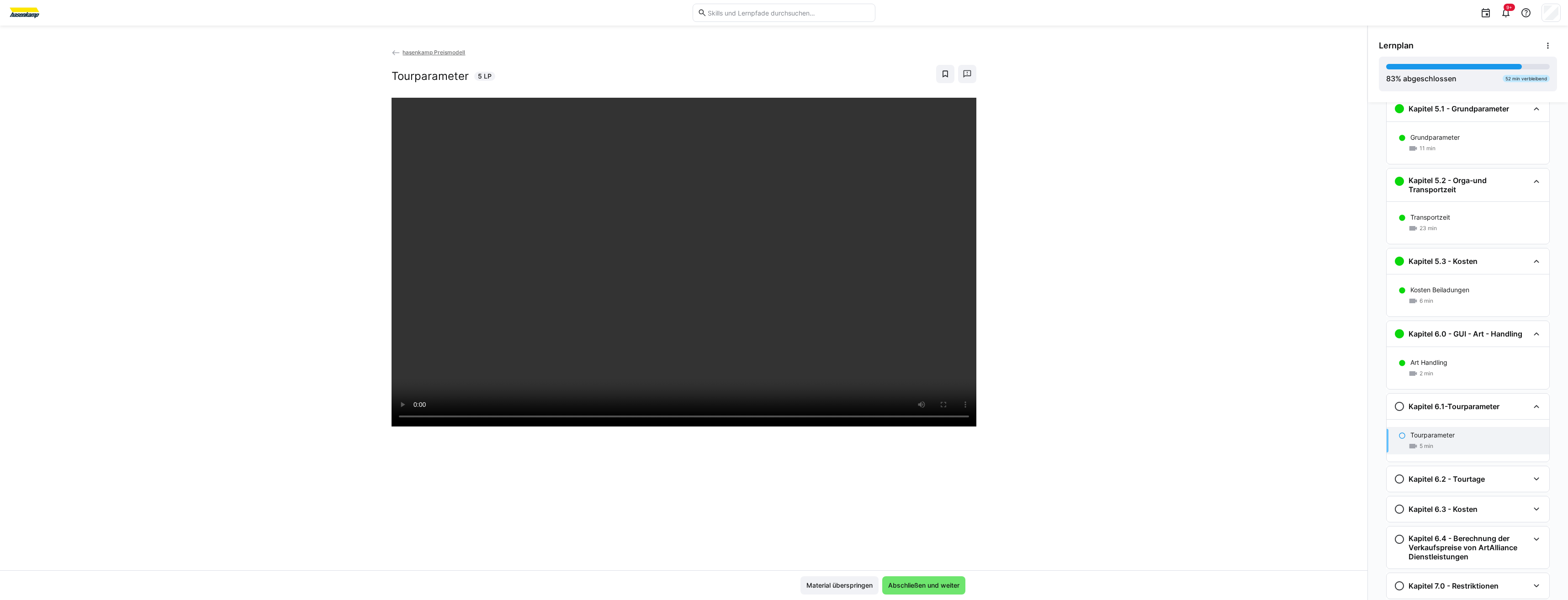
click at [781, 278] on div "Material überspringen Abschließen und weiter" at bounding box center [684, 585] width 1367 height 30
click at [781, 278] on span "Abschließen und weiter" at bounding box center [924, 585] width 74 height 9
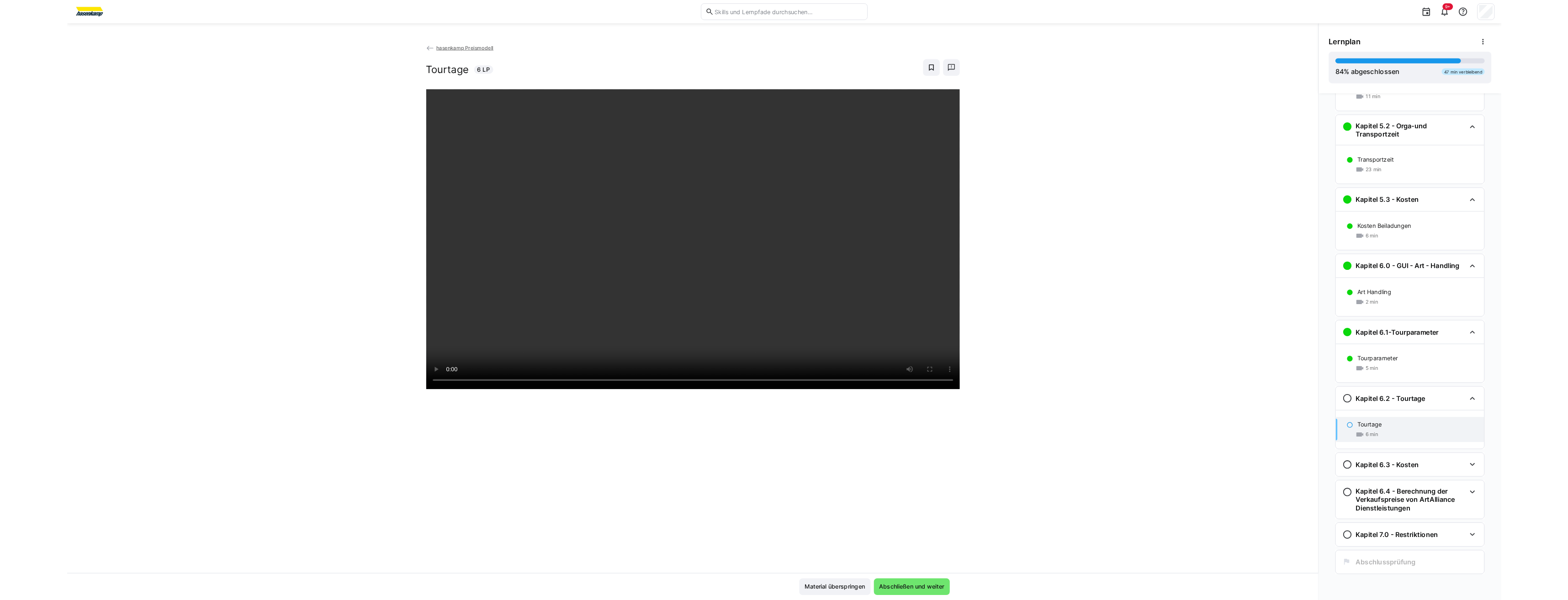
scroll to position [1205, 0]
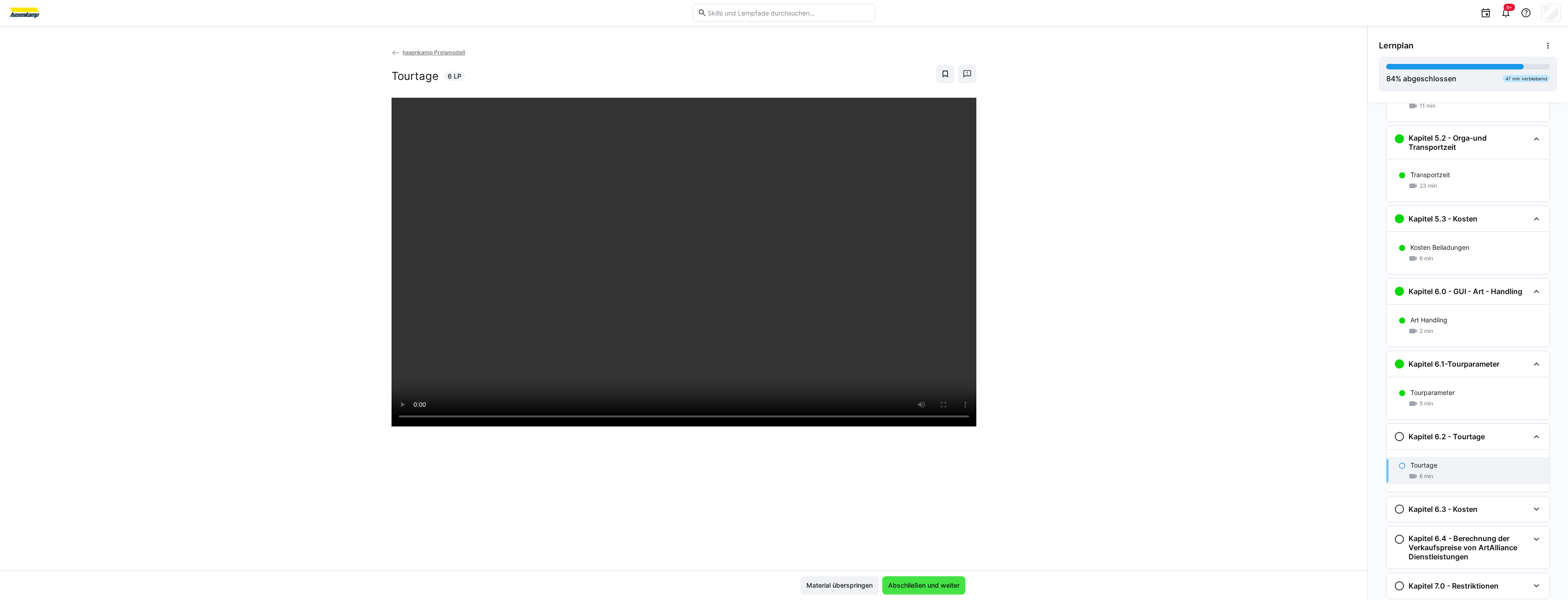
click at [781, 278] on span "Abschließen und weiter" at bounding box center [924, 585] width 74 height 9
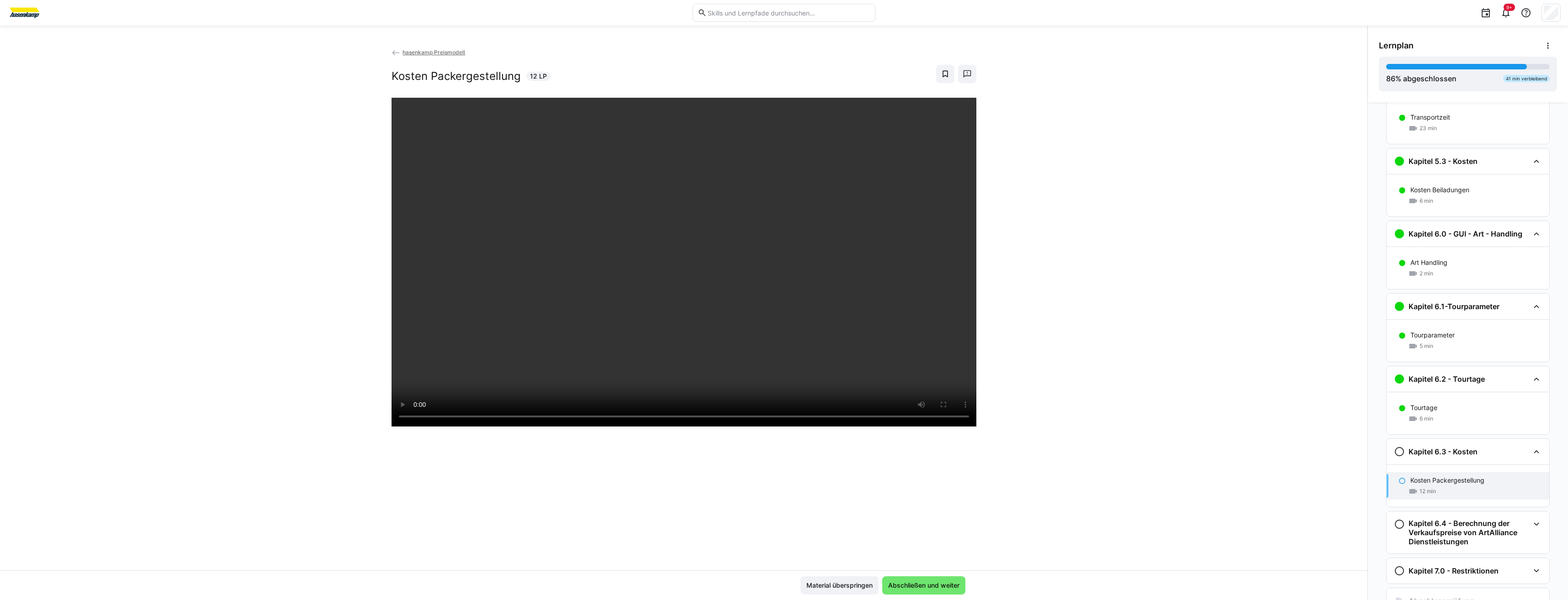
scroll to position [1247, 0]
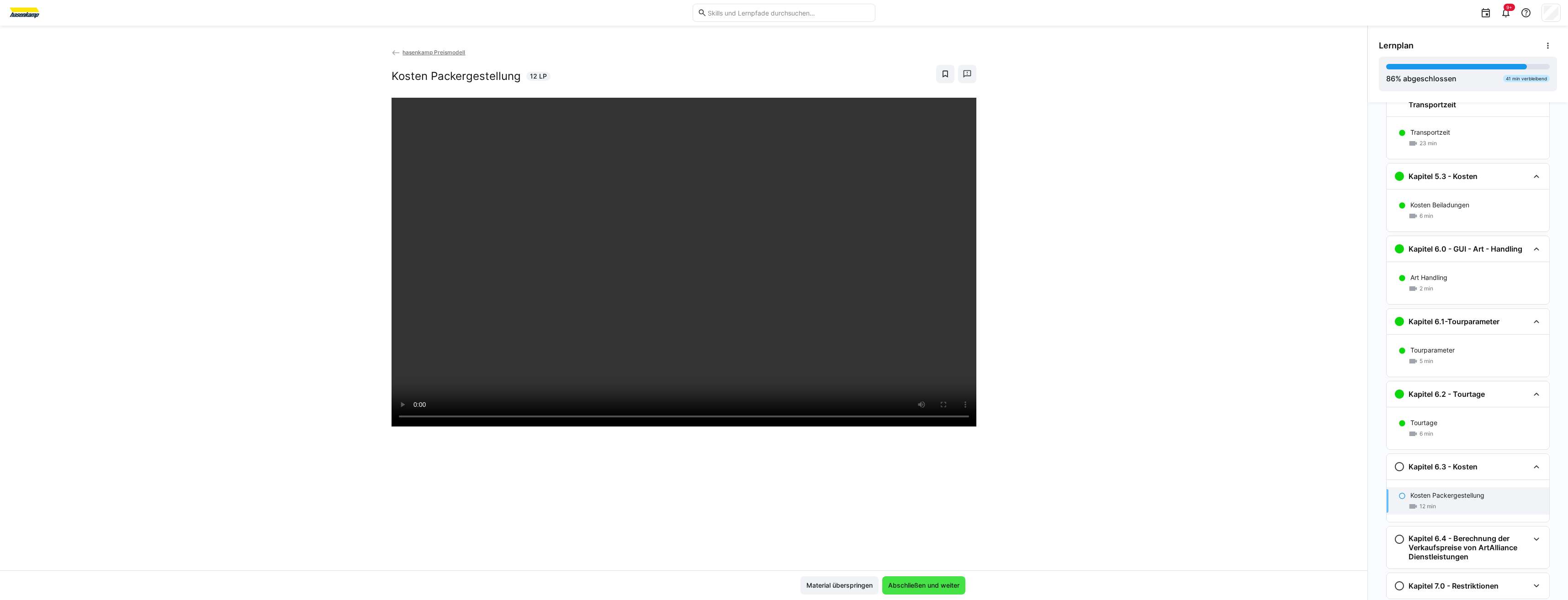
click at [781, 278] on span "Abschließen und weiter" at bounding box center [923, 585] width 83 height 18
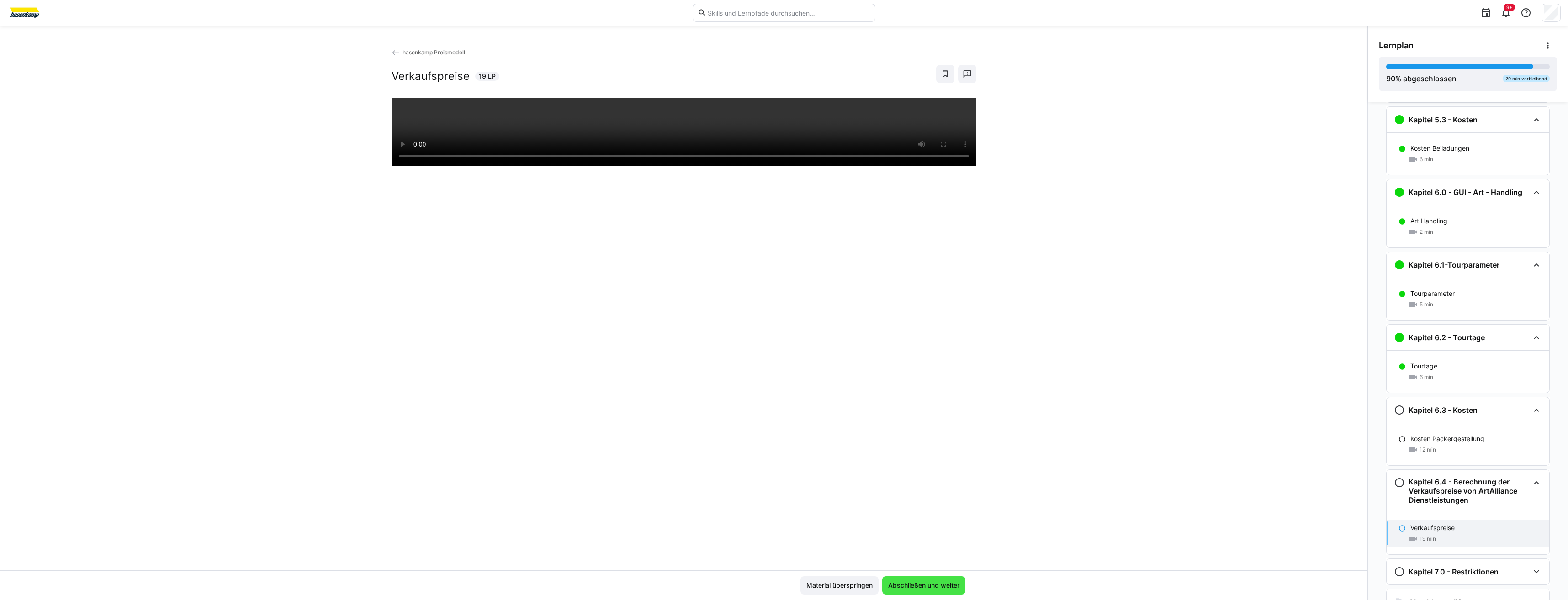
scroll to position [1305, 0]
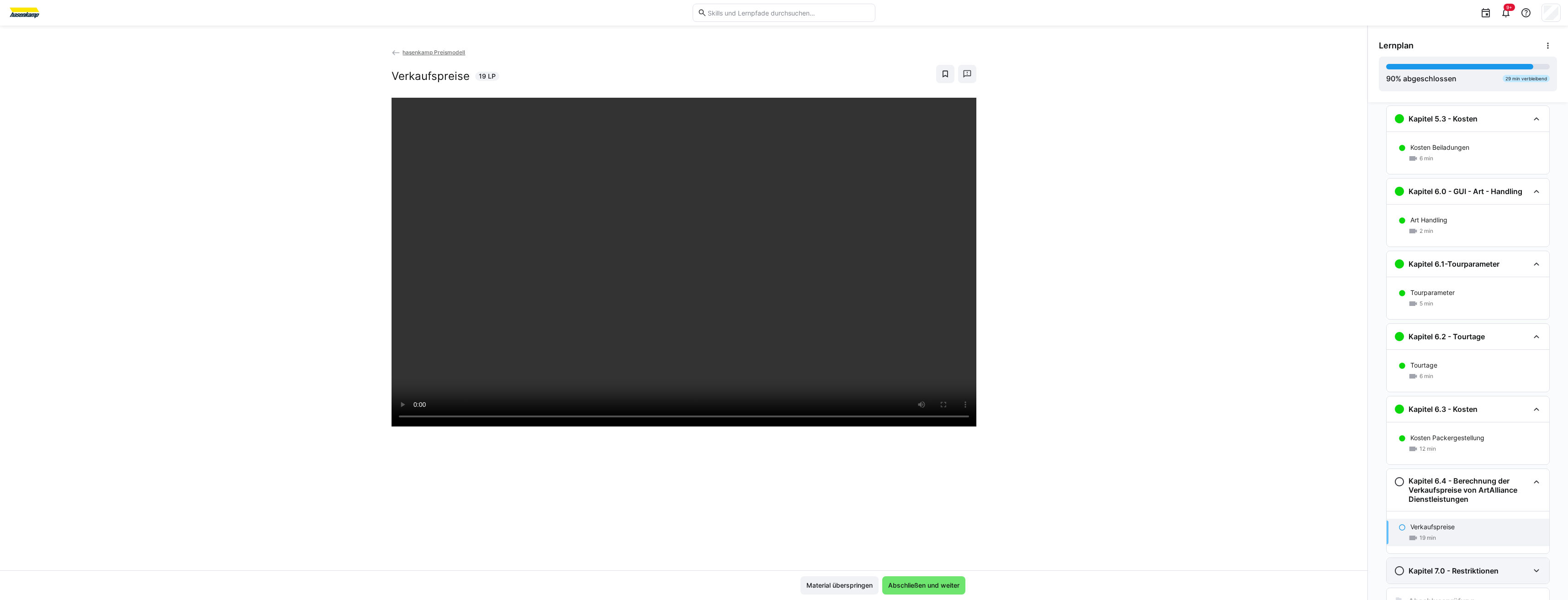
click at [781, 278] on eds-icon at bounding box center [1536, 571] width 11 height 11
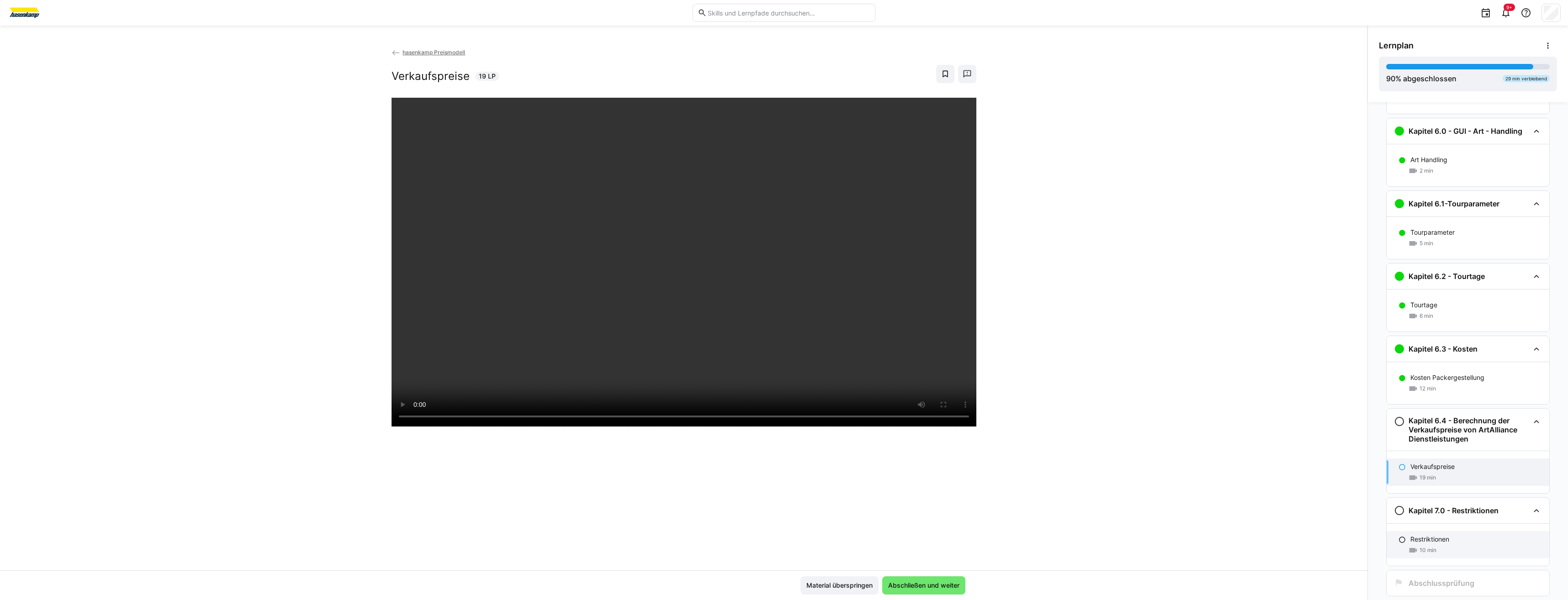
scroll to position [1390, 0]
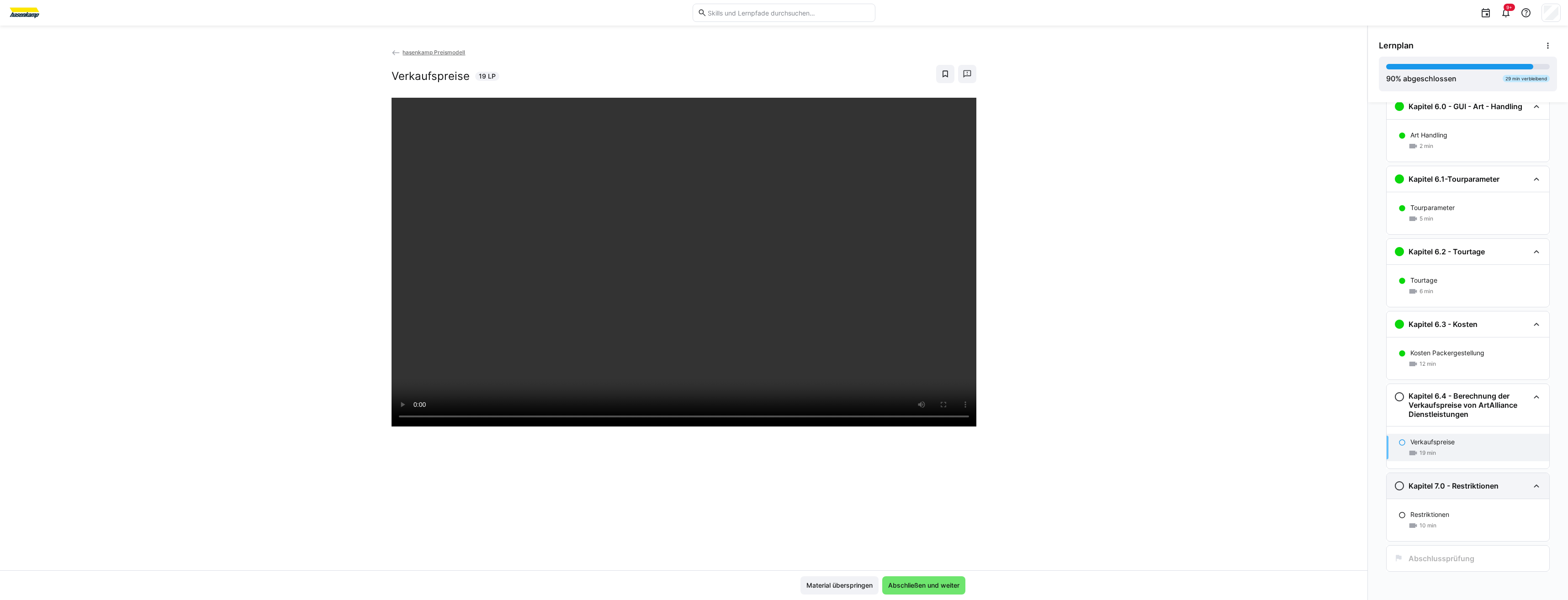
click at [781, 278] on eds-icon at bounding box center [1536, 486] width 11 height 11
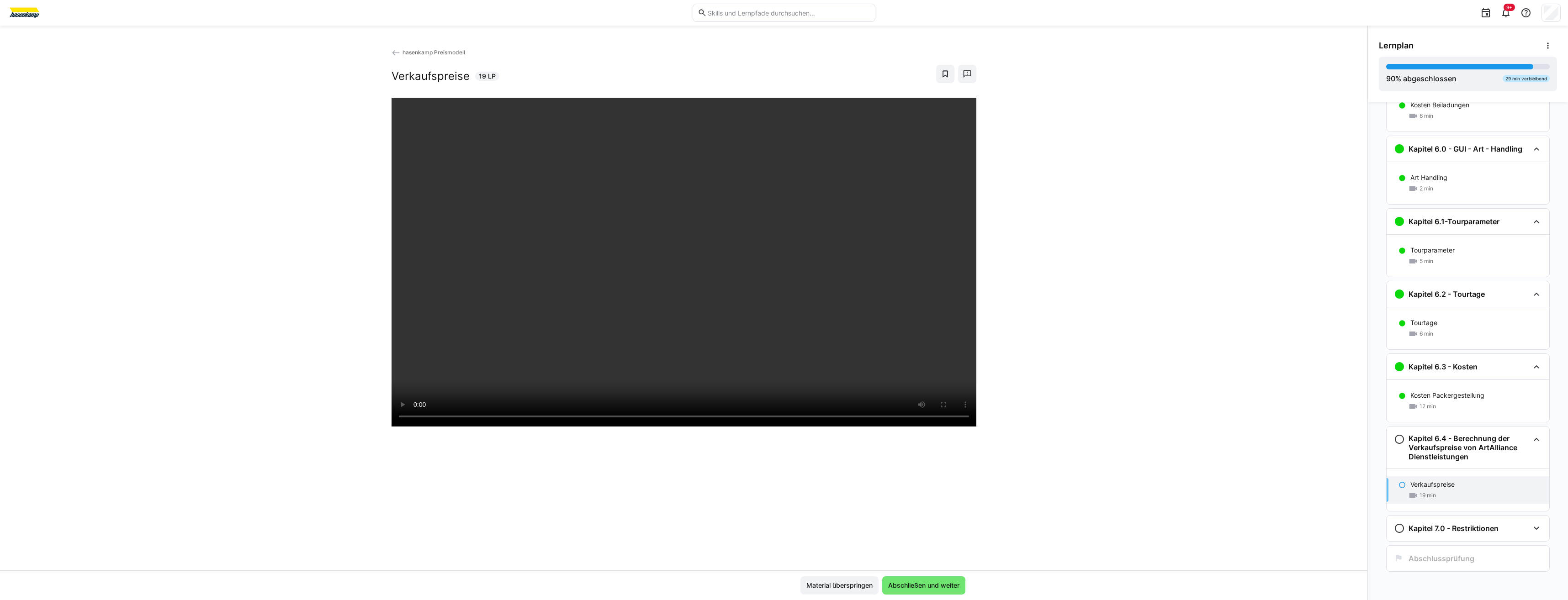
scroll to position [1290, 0]
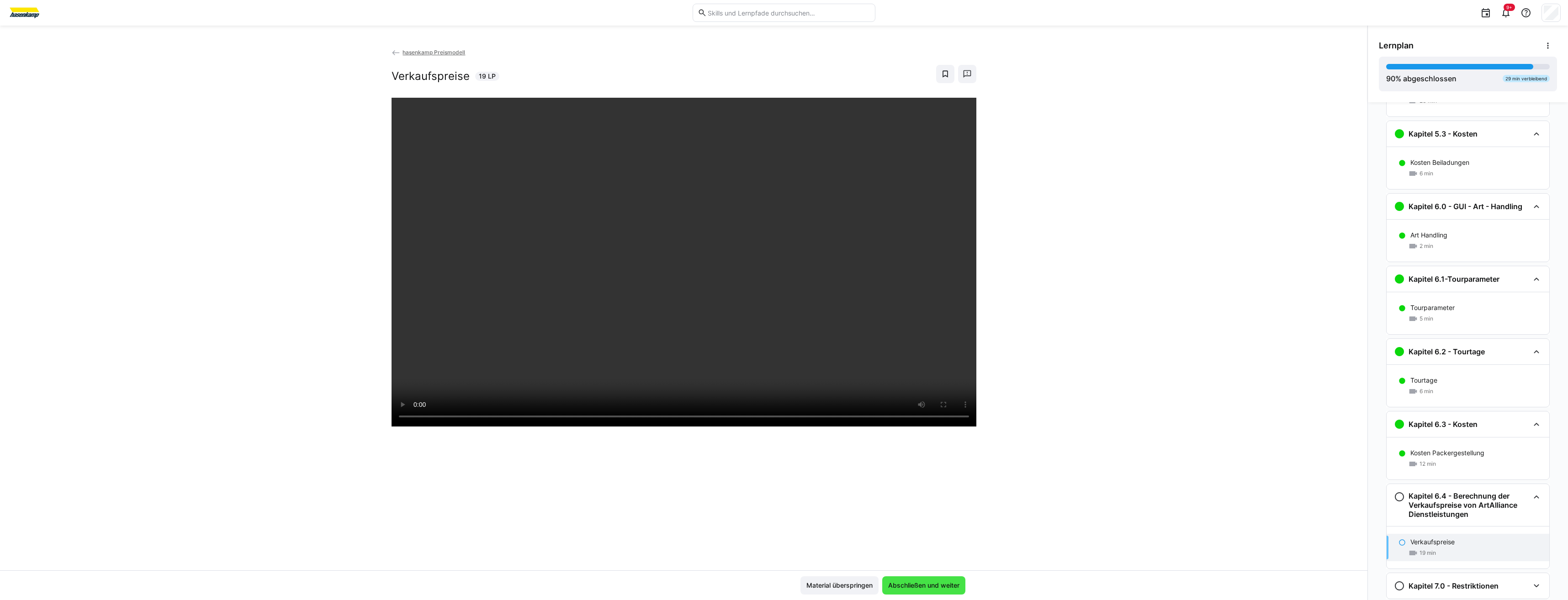
click at [781, 278] on span "Abschließen und weiter" at bounding box center [923, 585] width 83 height 18
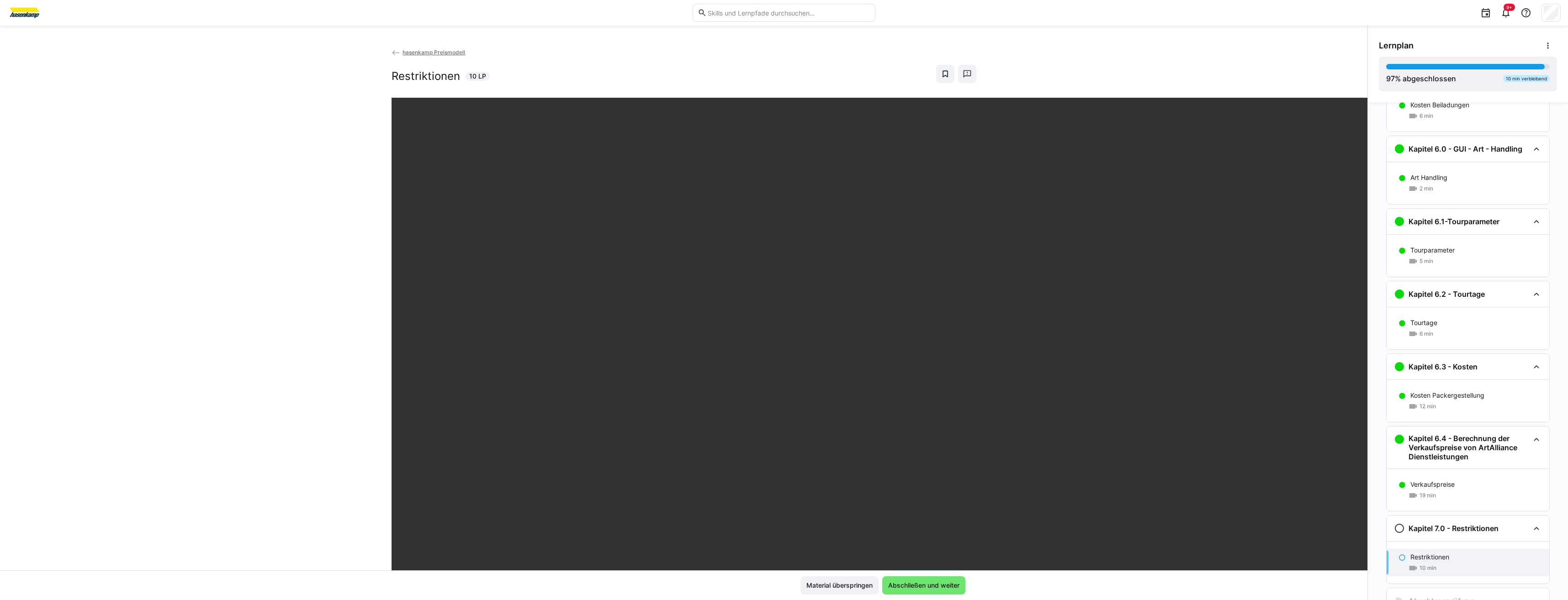
scroll to position [1332, 0]
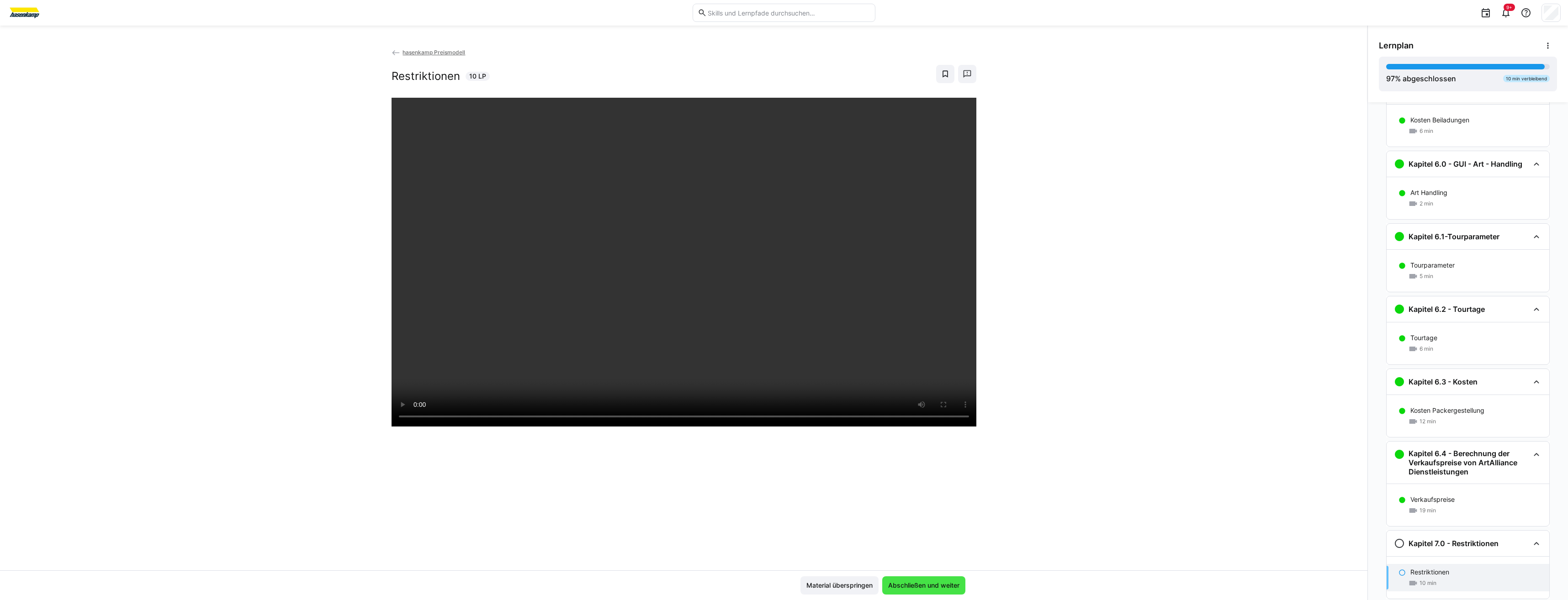
drag, startPoint x: 948, startPoint y: 590, endPoint x: 953, endPoint y: 587, distance: 5.8
click at [781, 278] on span "Abschließen und weiter" at bounding box center [923, 585] width 83 height 18
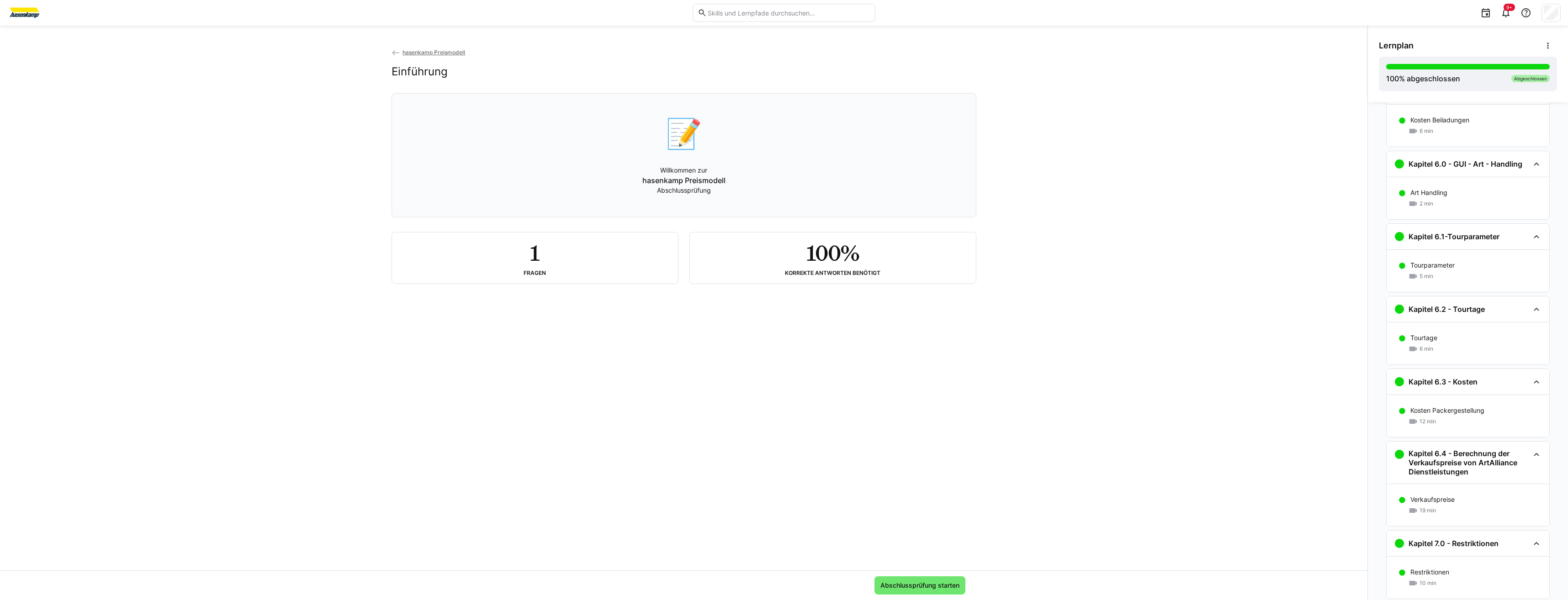
scroll to position [1390, 0]
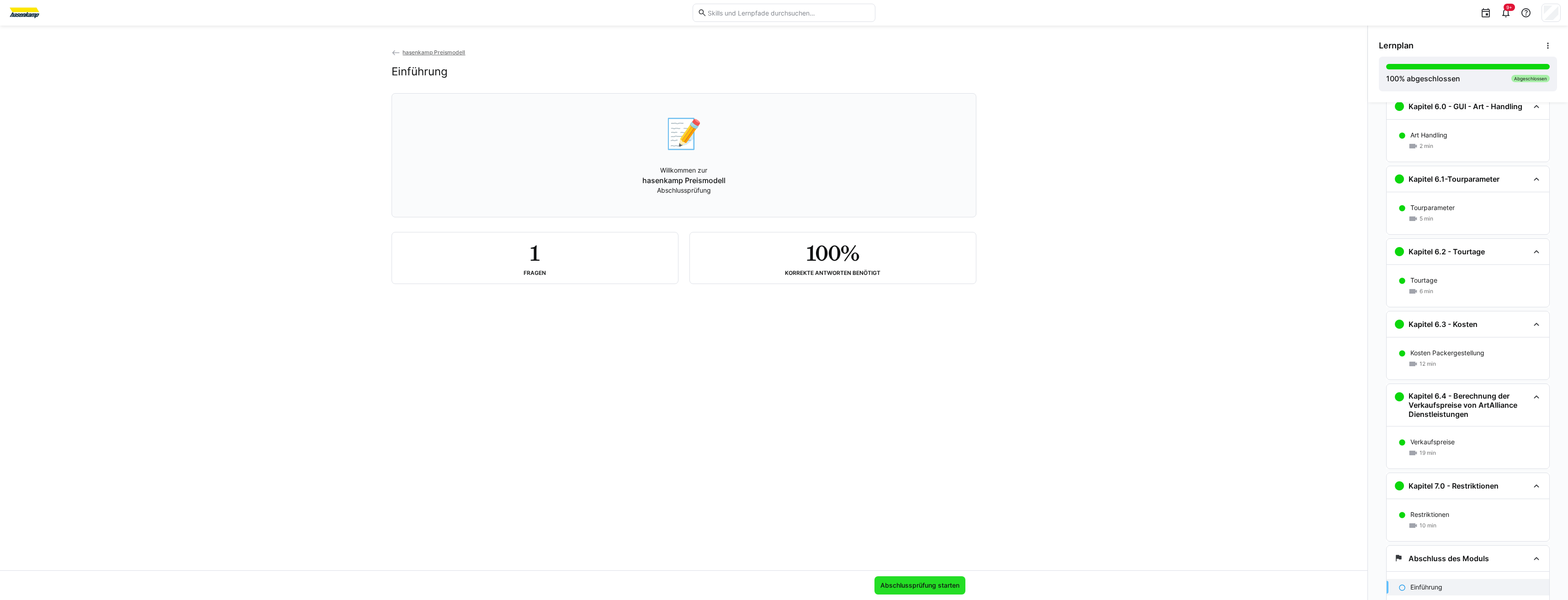
click at [781, 278] on span "Abschlussprüfung starten" at bounding box center [920, 585] width 82 height 9
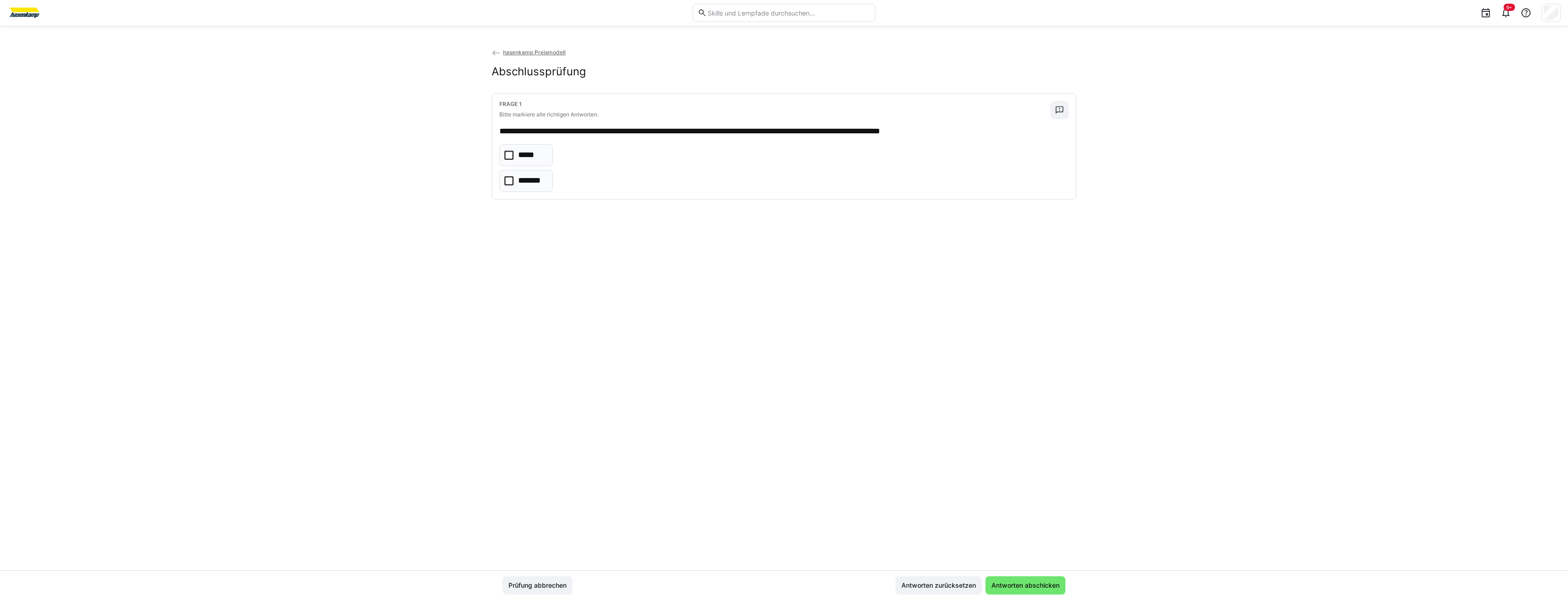
click at [509, 156] on icon at bounding box center [509, 155] width 9 height 9
click at [781, 278] on span "Antworten abschicken" at bounding box center [1025, 585] width 80 height 18
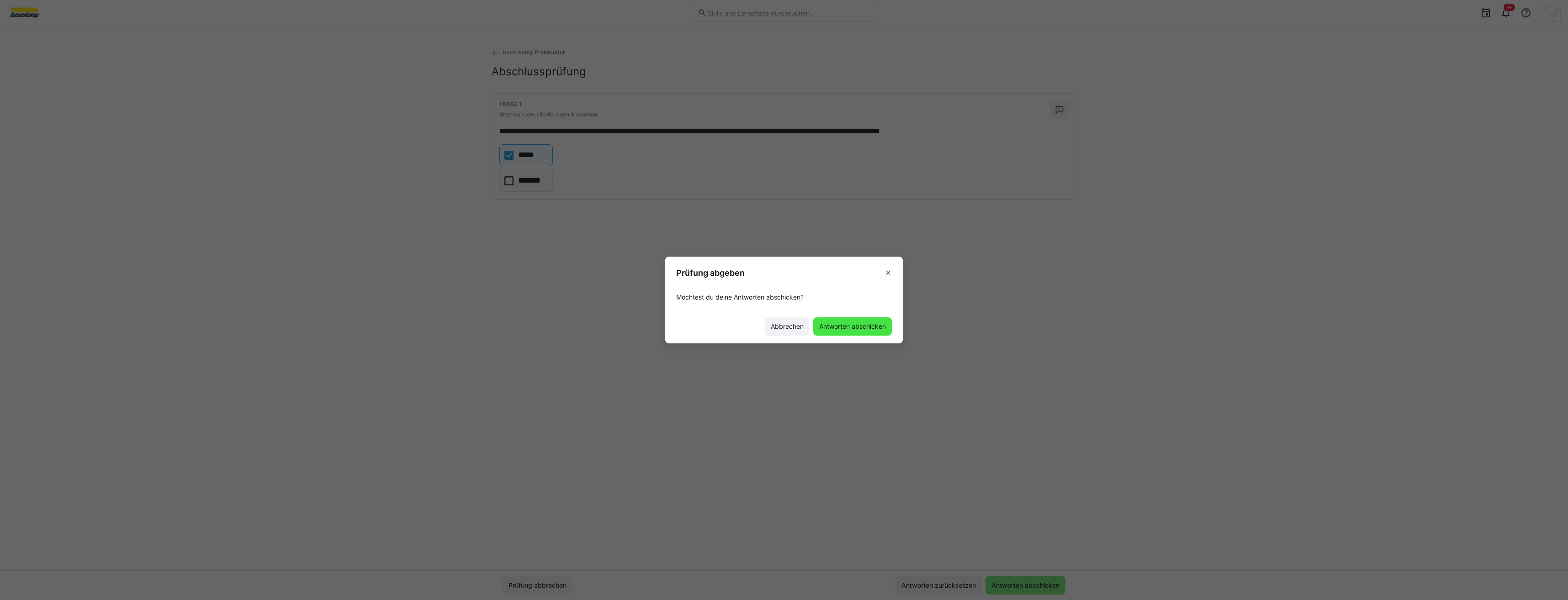
click at [781, 278] on span "Antworten abschicken" at bounding box center [853, 326] width 69 height 9
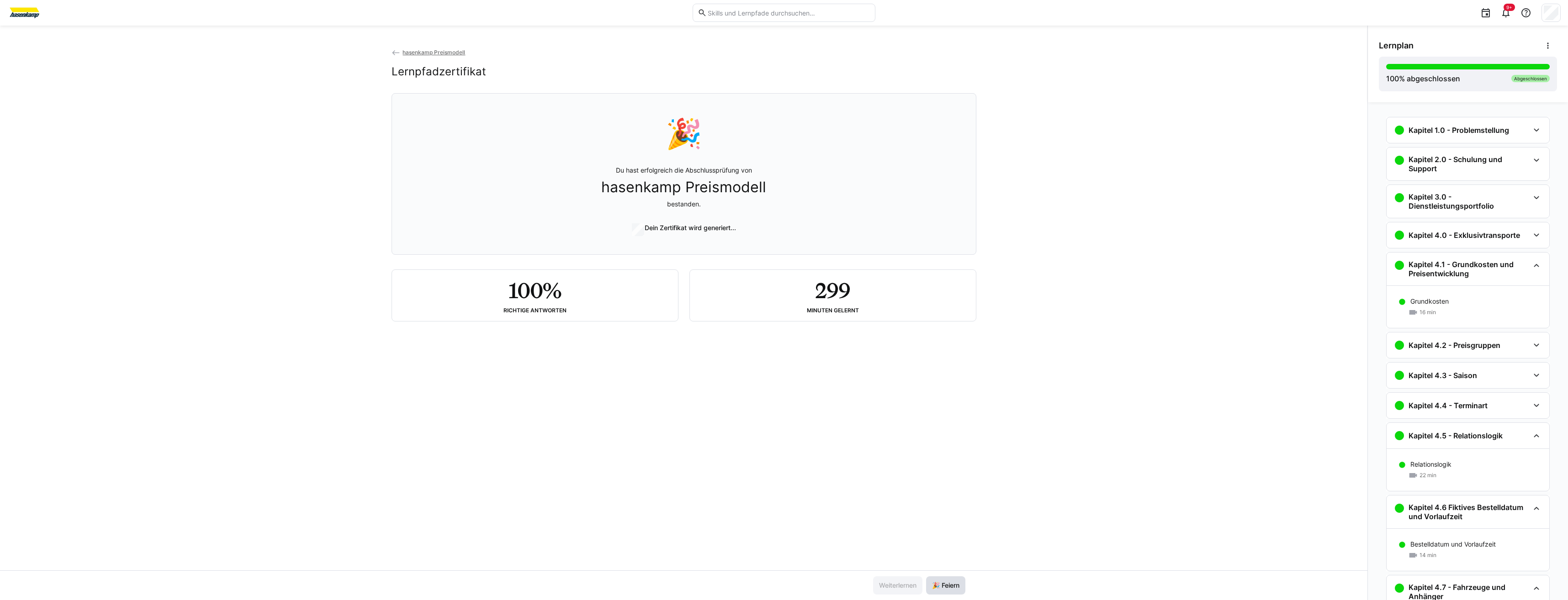
click at [781, 278] on span "🎉 Feiern" at bounding box center [946, 585] width 30 height 9
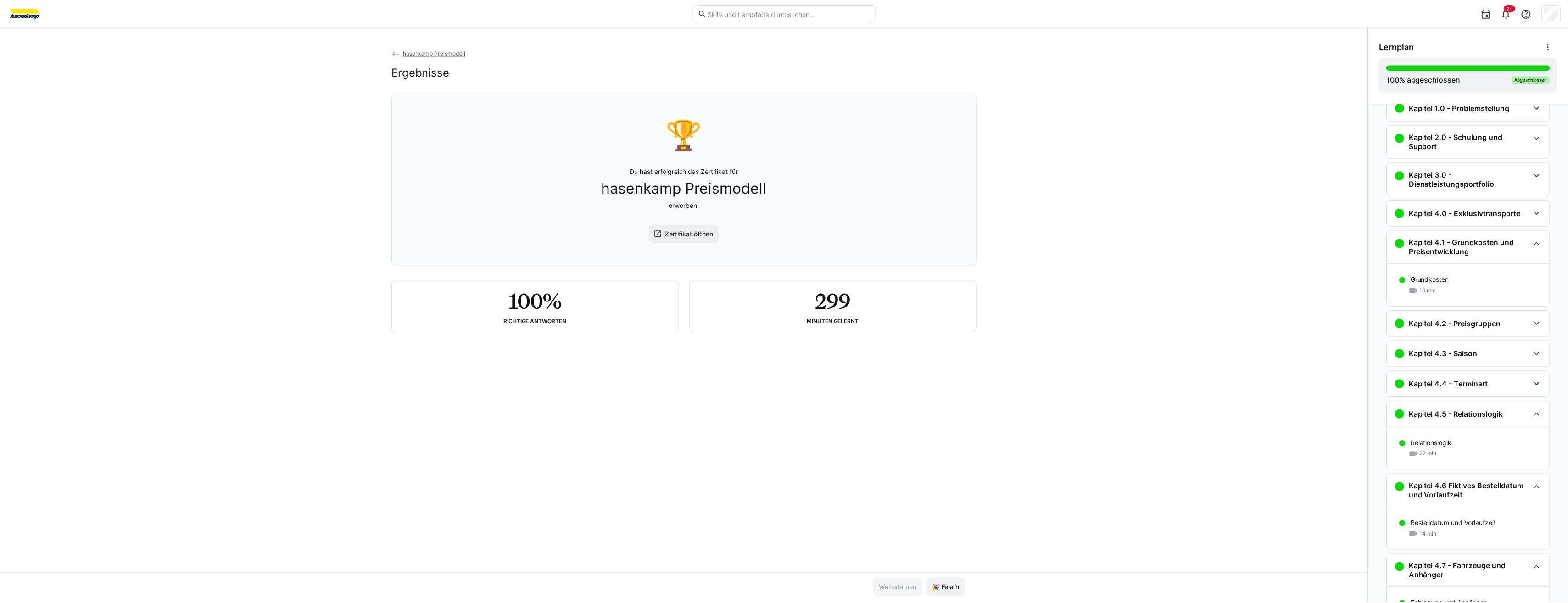
scroll to position [46, 0]
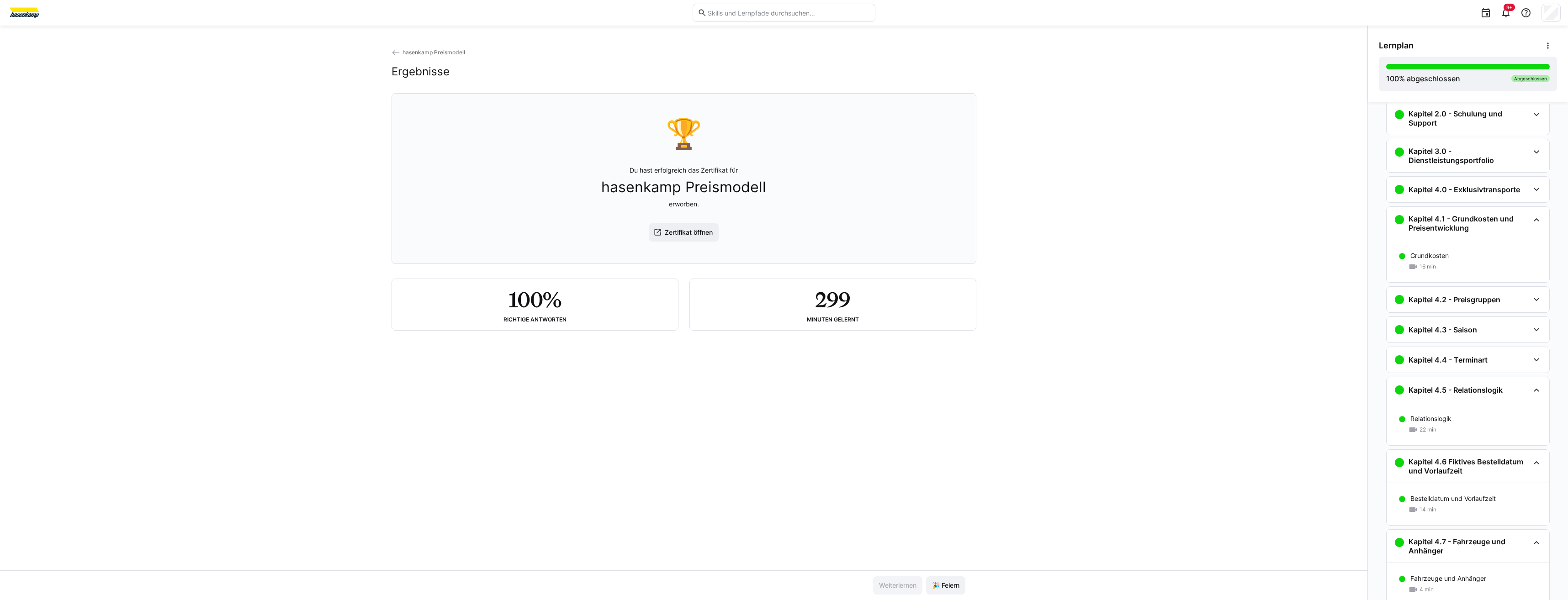
click at [25, 15] on img at bounding box center [24, 13] width 34 height 15
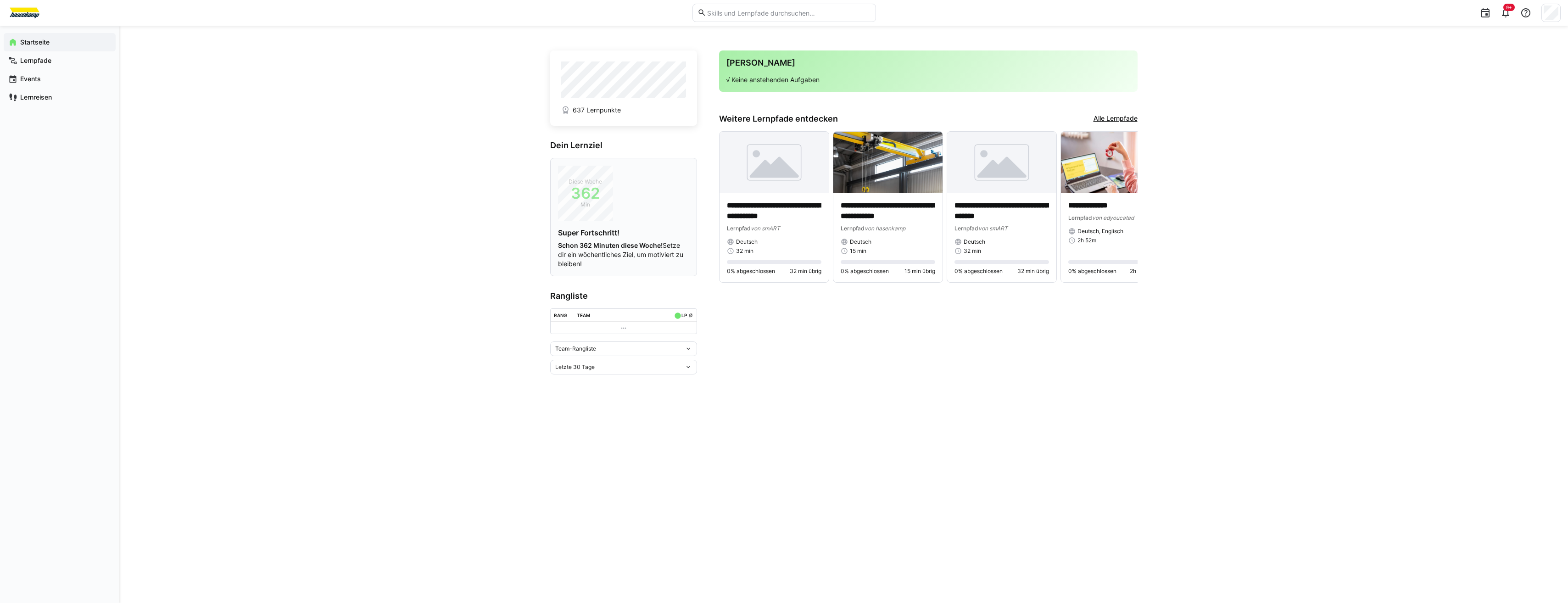
click at [610, 209] on div "Diese Woche 362 Min" at bounding box center [586, 193] width 55 height 55
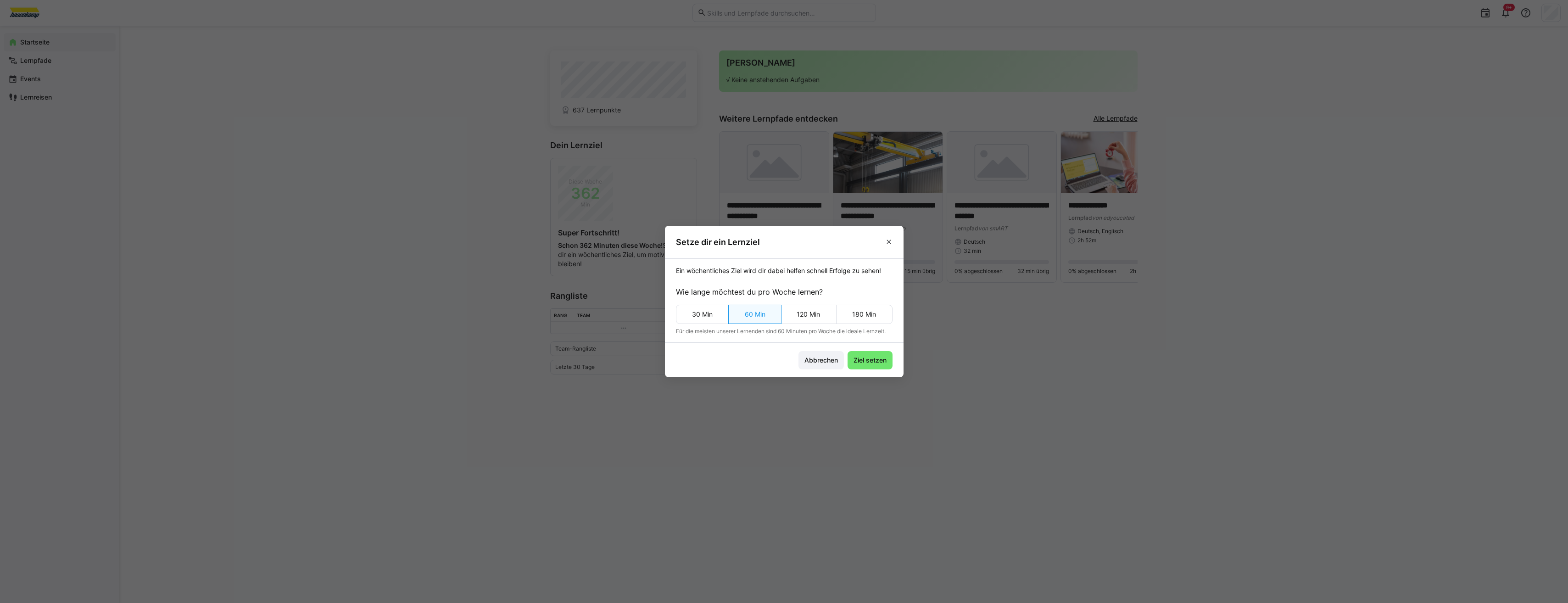
click at [784, 241] on span at bounding box center [889, 242] width 15 height 15
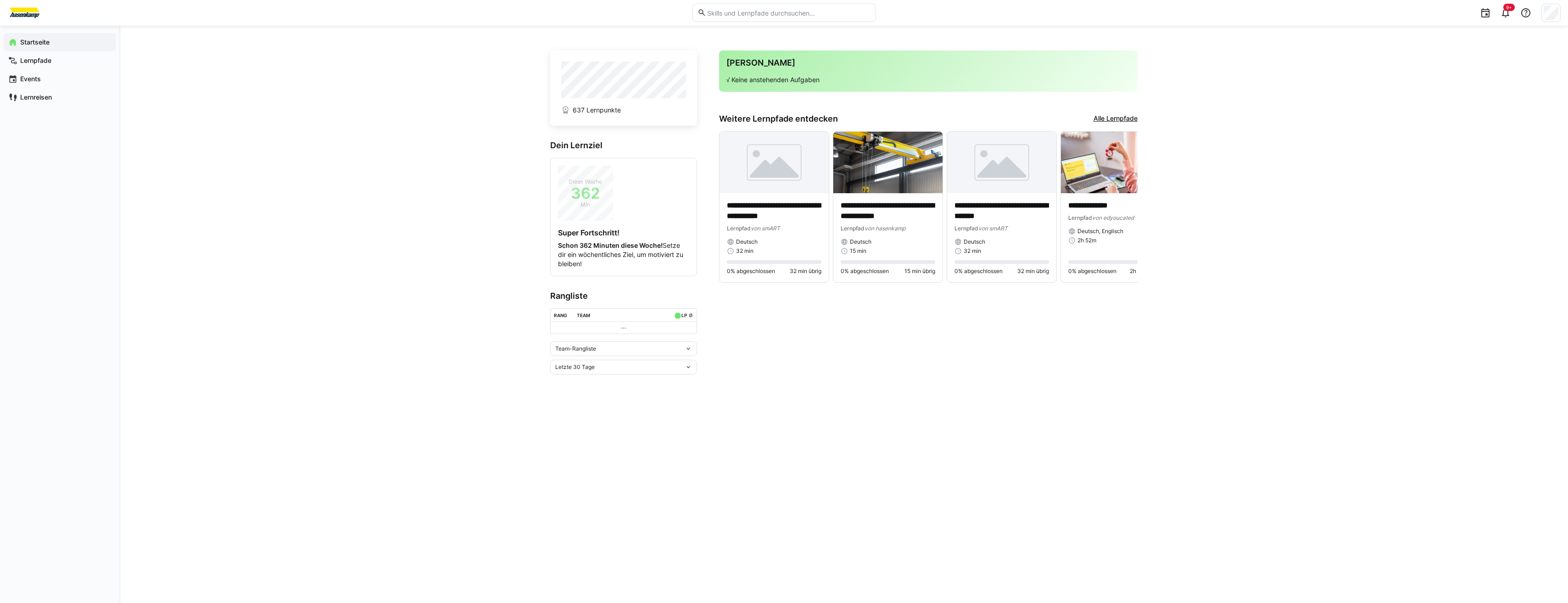
click at [692, 279] on td at bounding box center [624, 328] width 146 height 12
click at [690, 279] on eds-icon at bounding box center [688, 349] width 7 height 7
click at [686, 279] on div "Team-Rangliste Team-Rangliste Individuelle Rangliste" at bounding box center [624, 349] width 147 height 15
click at [687, 279] on eds-icon at bounding box center [688, 367] width 7 height 7
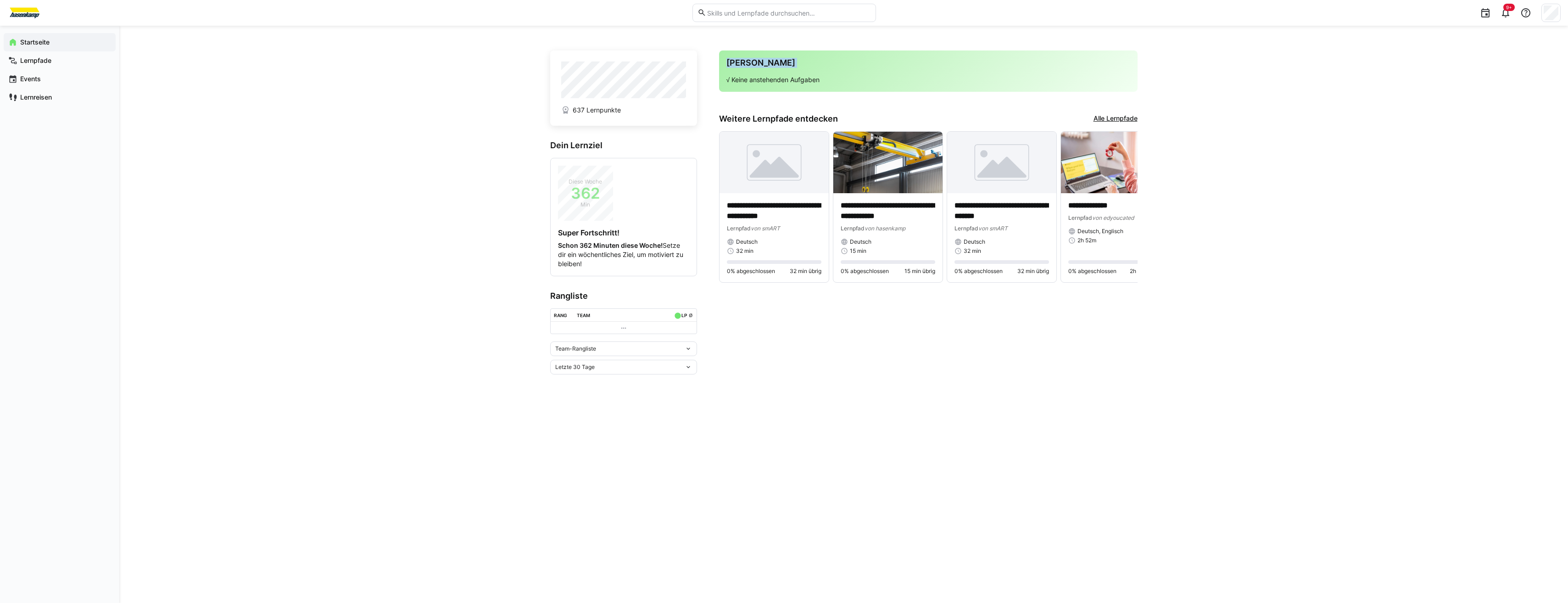
click at [686, 279] on eds-icon at bounding box center [688, 367] width 7 height 7
click at [614, 279] on div "Letzte 7 Tage Letzte 30 Tage Letzte 90 Tage Letztes Jahr Gesamt" at bounding box center [624, 416] width 147 height 81
click at [613, 279] on div "Letzte 7 Tage Letzte 30 Tage Letzte 90 Tage Letztes Jahr Gesamt" at bounding box center [624, 416] width 147 height 81
click at [613, 279] on span "Gesamt" at bounding box center [624, 445] width 147 height 15
click at [689, 279] on eds-icon at bounding box center [688, 409] width 7 height 7
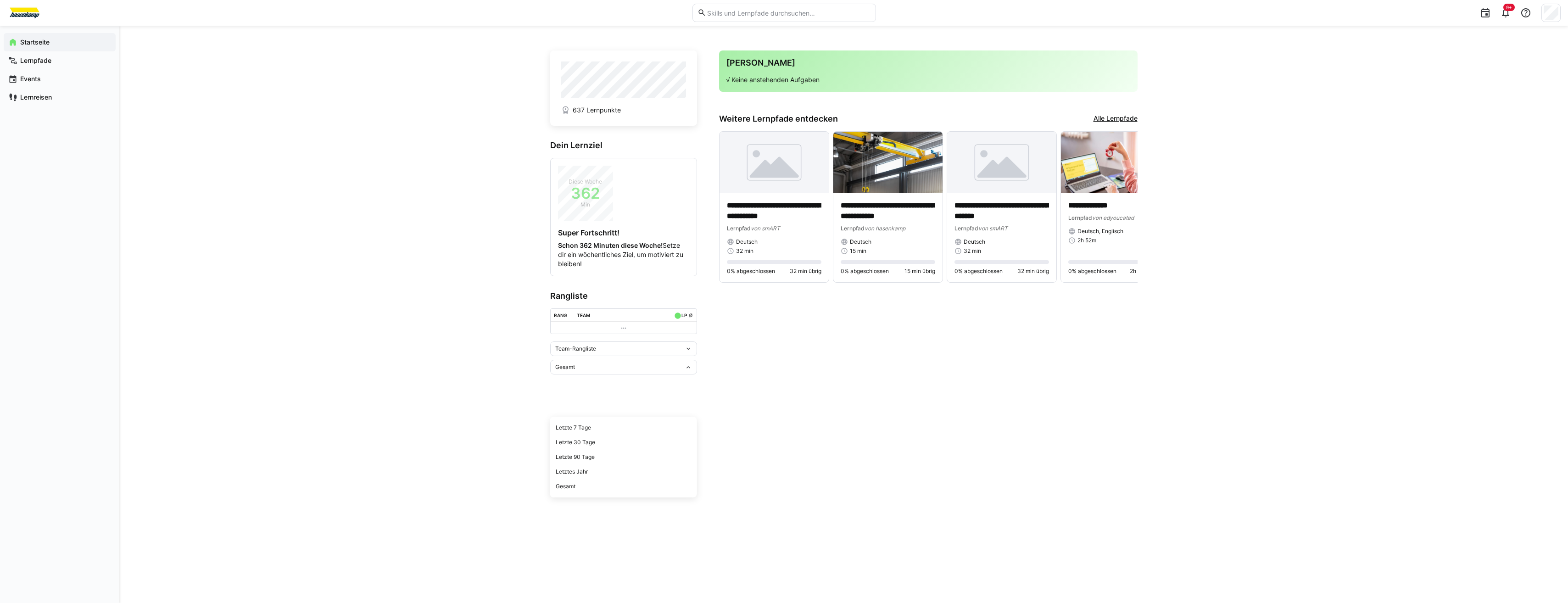
click at [609, 279] on div "Letzte 30 Tage" at bounding box center [624, 443] width 136 height 7
click at [784, 120] on link "Alle Lernpfade" at bounding box center [1116, 119] width 44 height 10
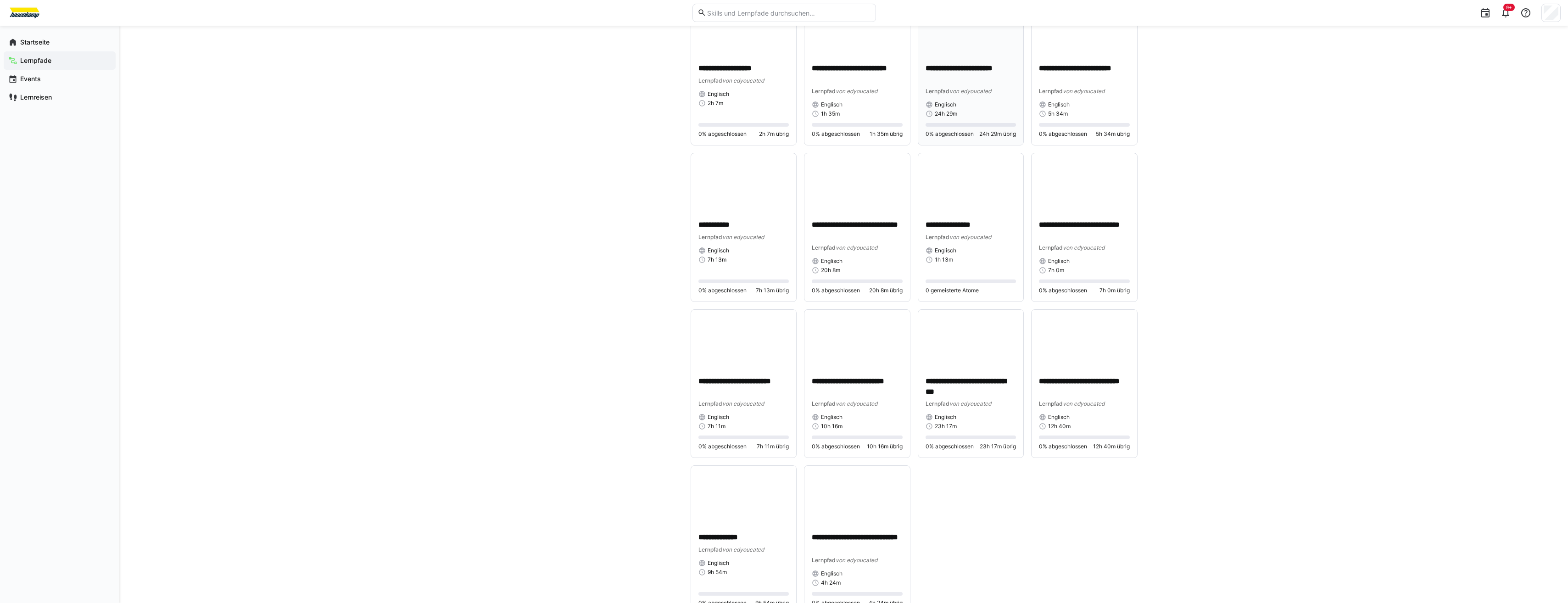
scroll to position [4504, 0]
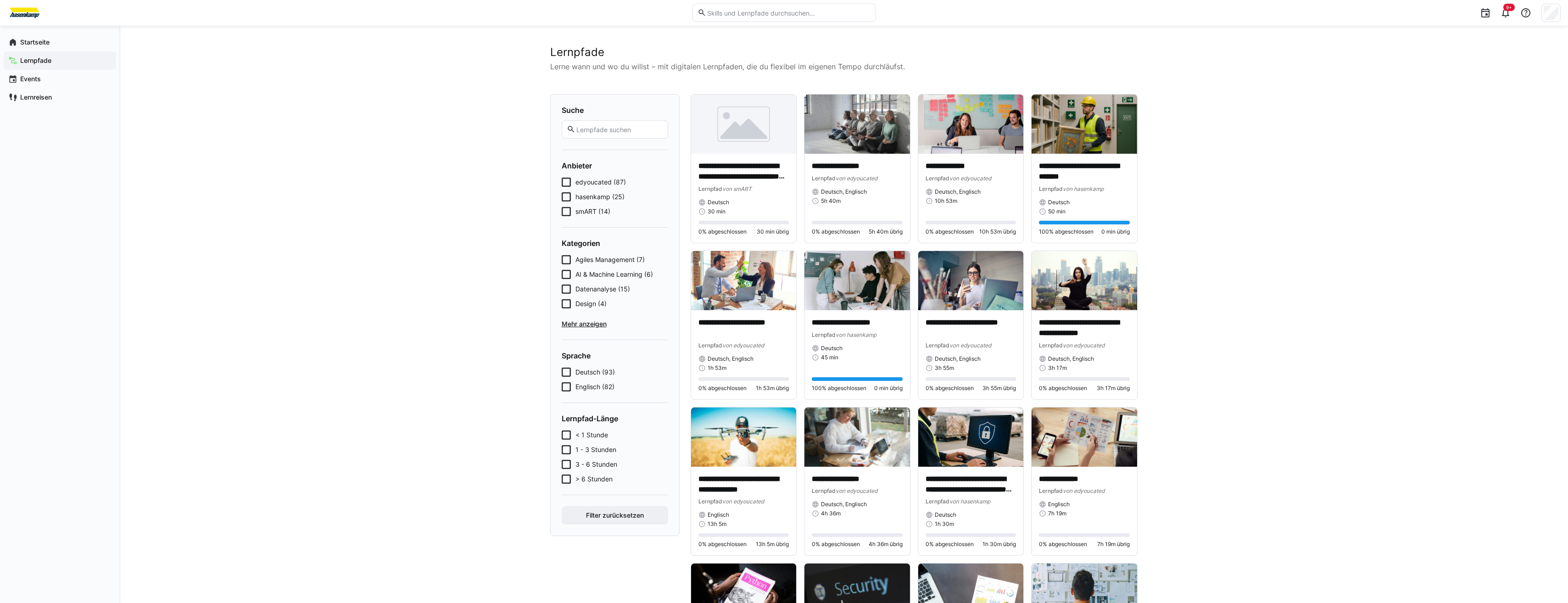
scroll to position [0, 0]
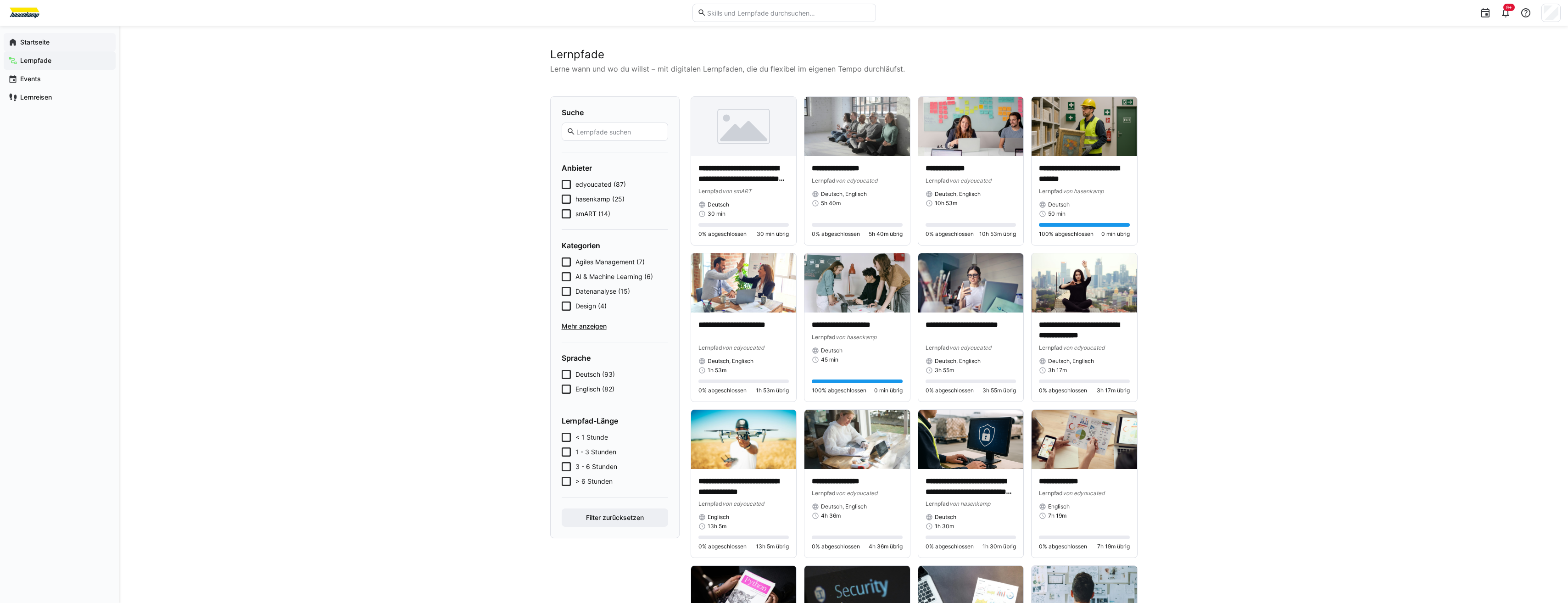
click at [0, 0] on app-navigation-label "Startseite" at bounding box center [0, 0] width 0 height 0
